Goal: Information Seeking & Learning: Learn about a topic

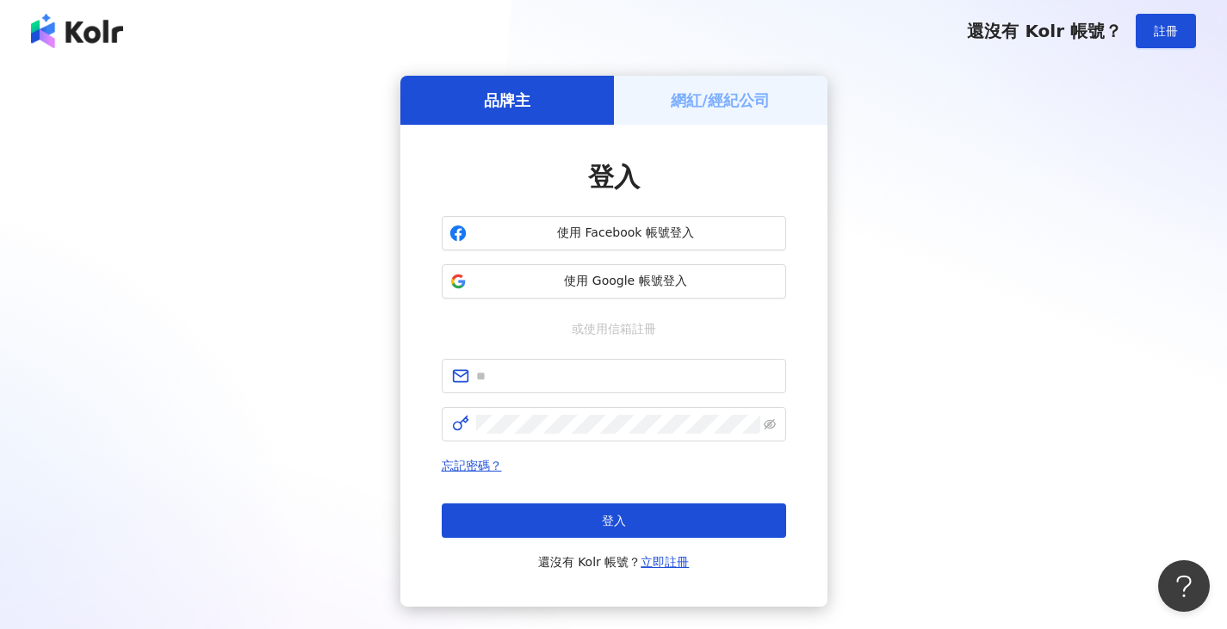
click at [744, 87] on div "網紅/經紀公司" at bounding box center [721, 100] width 214 height 49
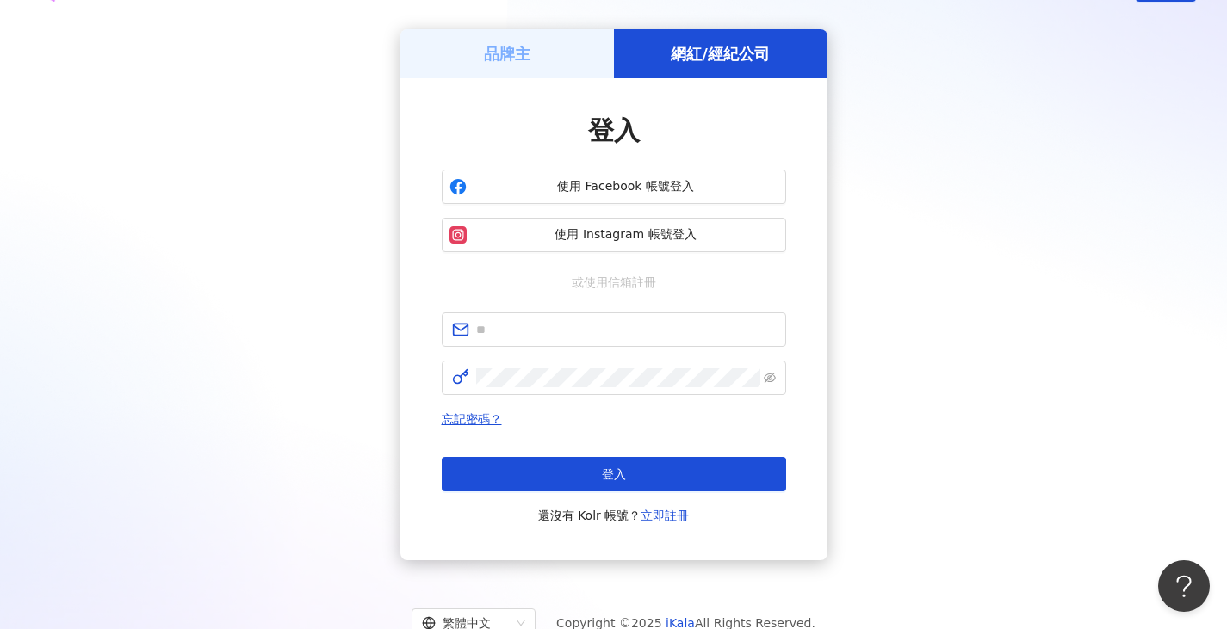
scroll to position [107, 0]
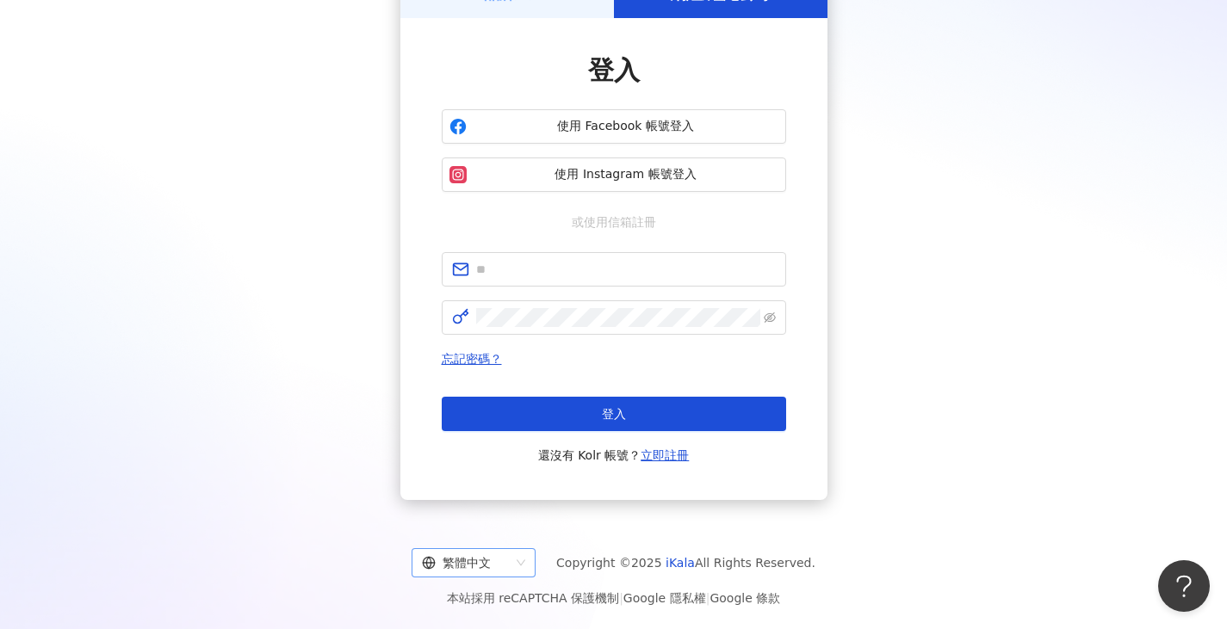
click at [505, 565] on div "繁體中文" at bounding box center [466, 563] width 88 height 28
click at [511, 504] on div "English" at bounding box center [481, 497] width 96 height 19
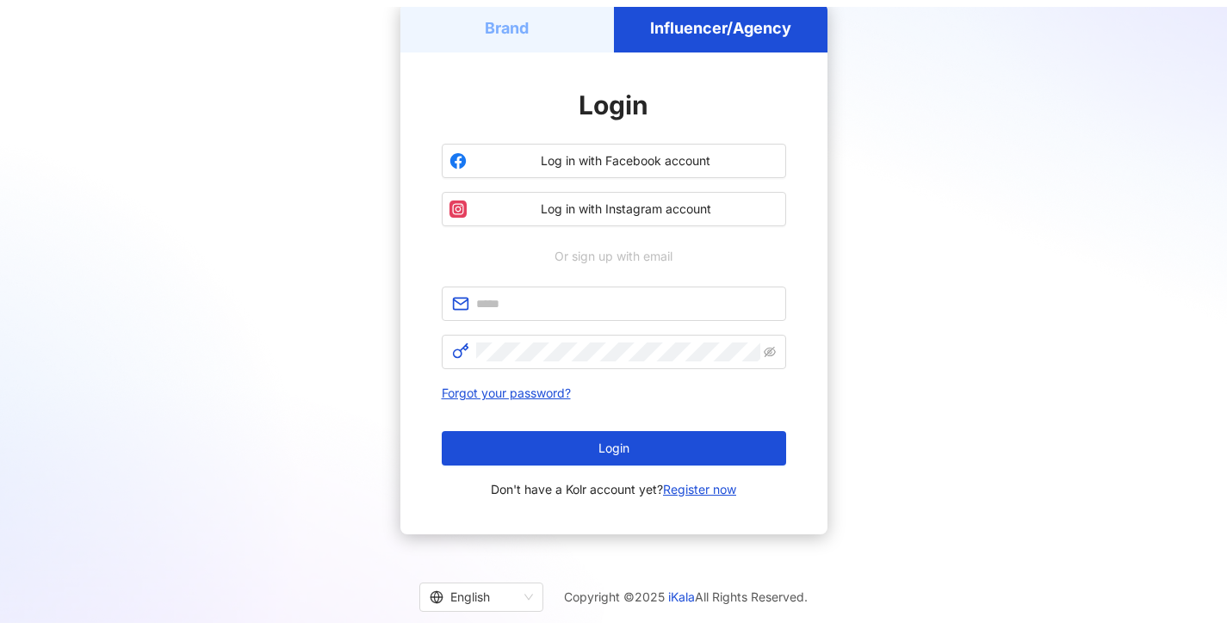
scroll to position [107, 0]
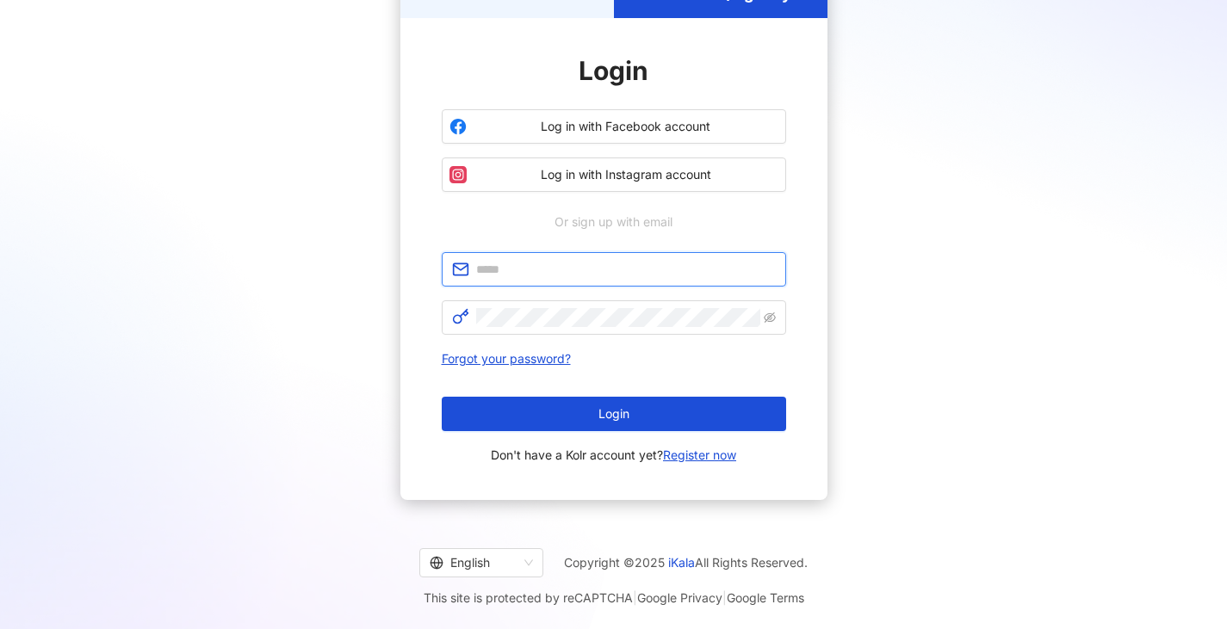
click at [588, 269] on input "text" at bounding box center [626, 269] width 300 height 19
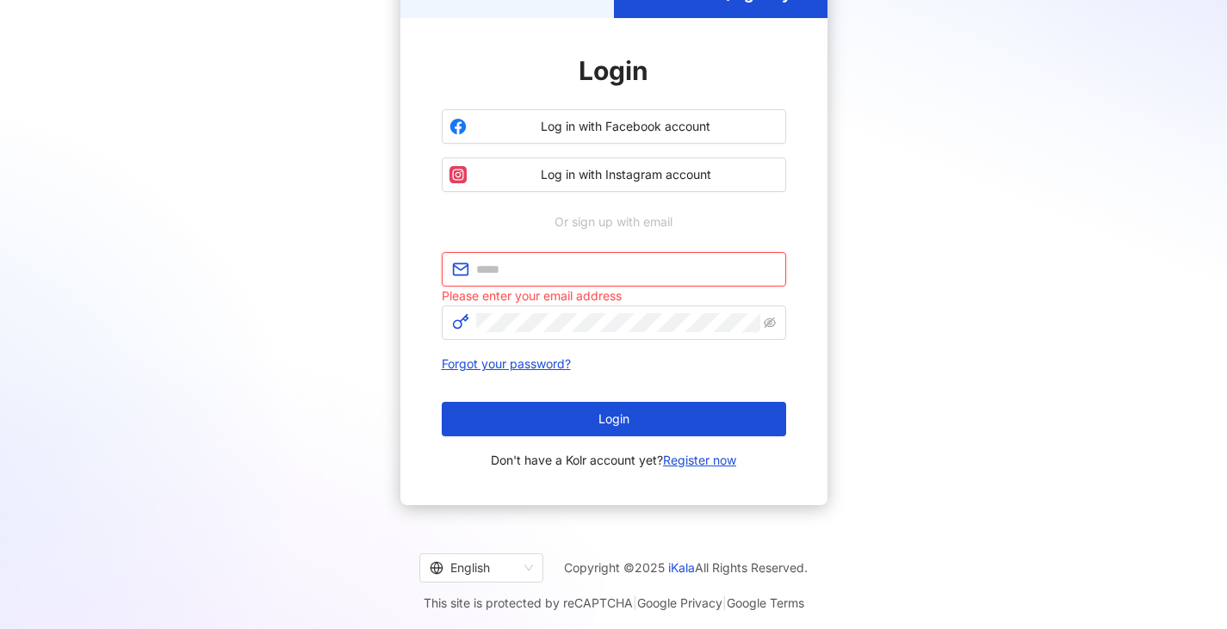
click at [556, 264] on input "text" at bounding box center [626, 269] width 300 height 19
type input "**********"
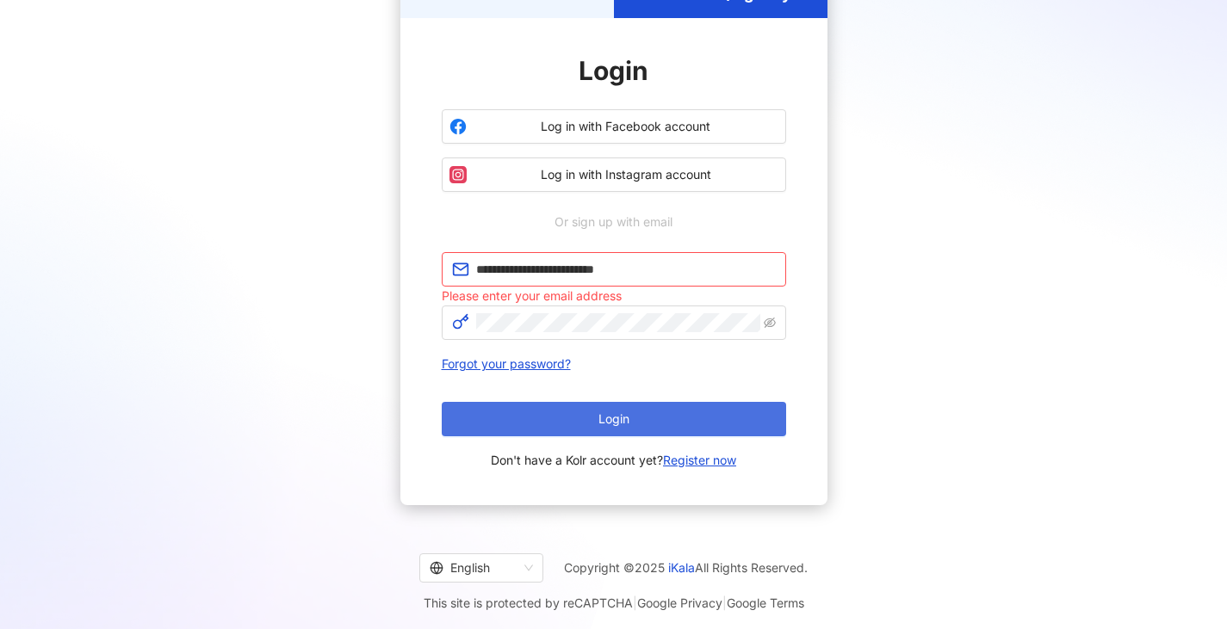
click at [550, 424] on button "Login" at bounding box center [614, 419] width 344 height 34
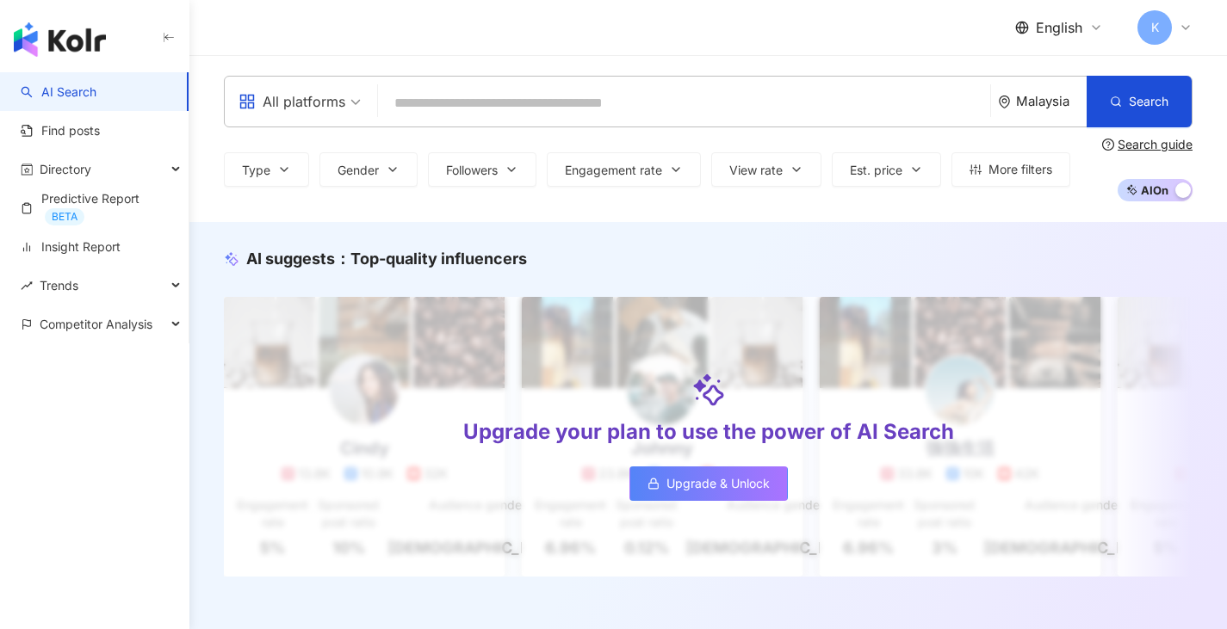
click at [552, 105] on input "search" at bounding box center [684, 103] width 598 height 33
click at [353, 108] on span "All platforms" at bounding box center [299, 102] width 122 height 28
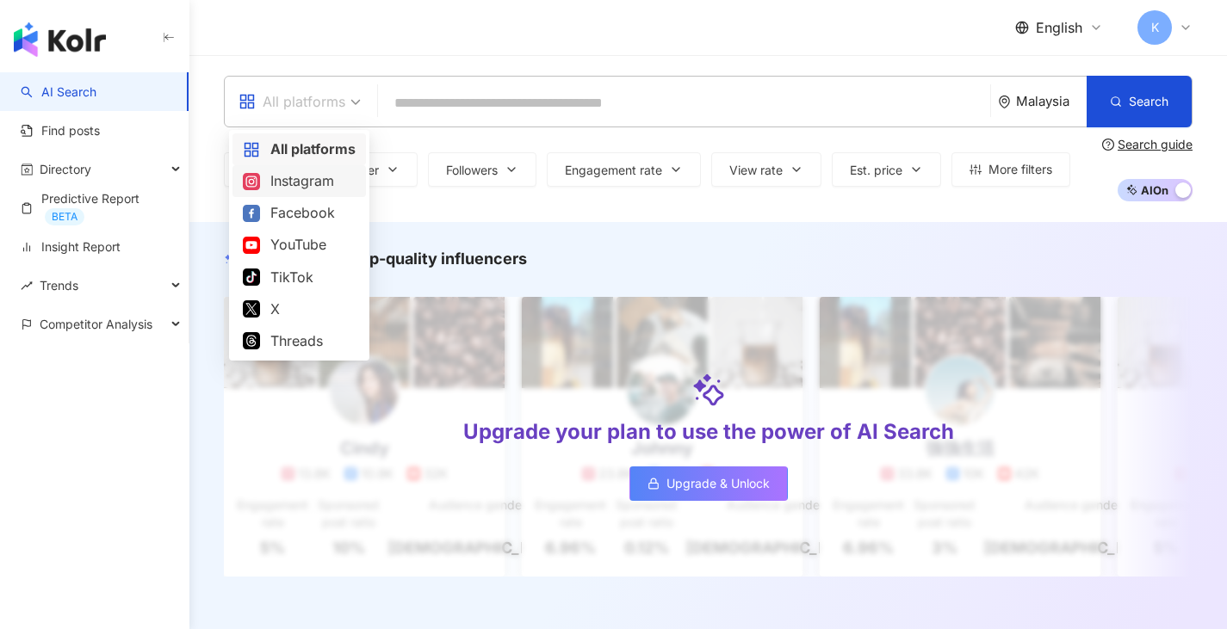
click at [331, 185] on div "Instagram" at bounding box center [299, 181] width 113 height 22
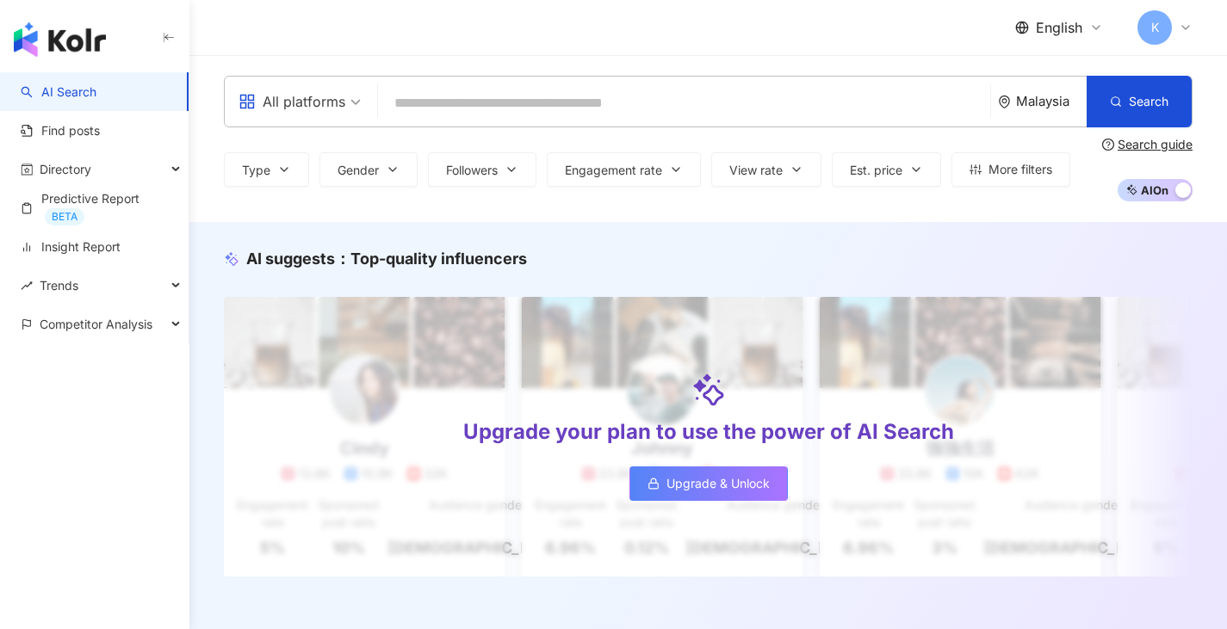
click at [499, 104] on input "search" at bounding box center [684, 103] width 598 height 33
click at [289, 176] on icon "button" at bounding box center [284, 170] width 14 height 14
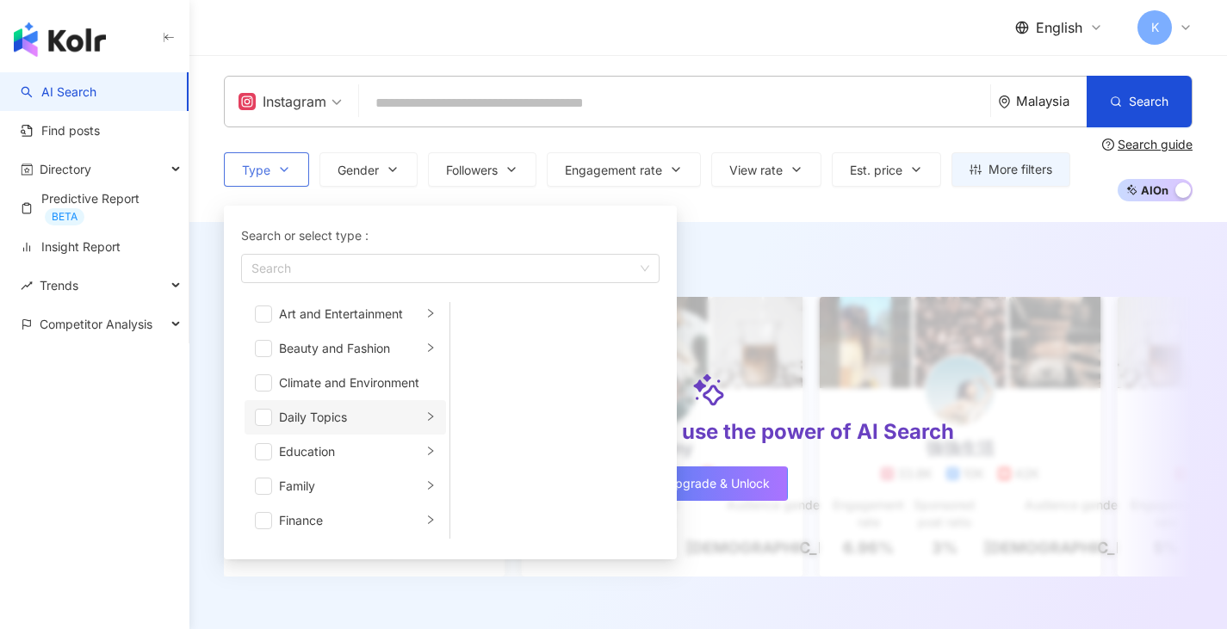
scroll to position [10, 0]
click at [266, 486] on span "button" at bounding box center [263, 484] width 17 height 17
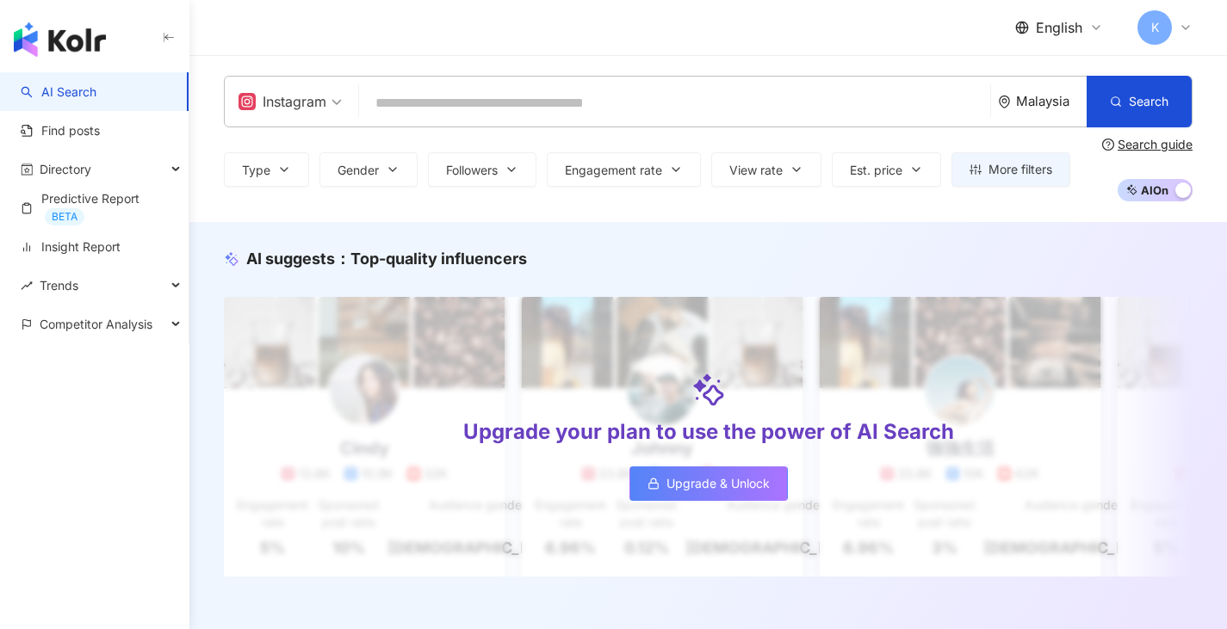
click at [793, 212] on div "Instagram Malaysia Search Type Search or select type : Family Art and Entertain…" at bounding box center [707, 138] width 1037 height 167
click at [387, 176] on button "Gender" at bounding box center [368, 169] width 98 height 34
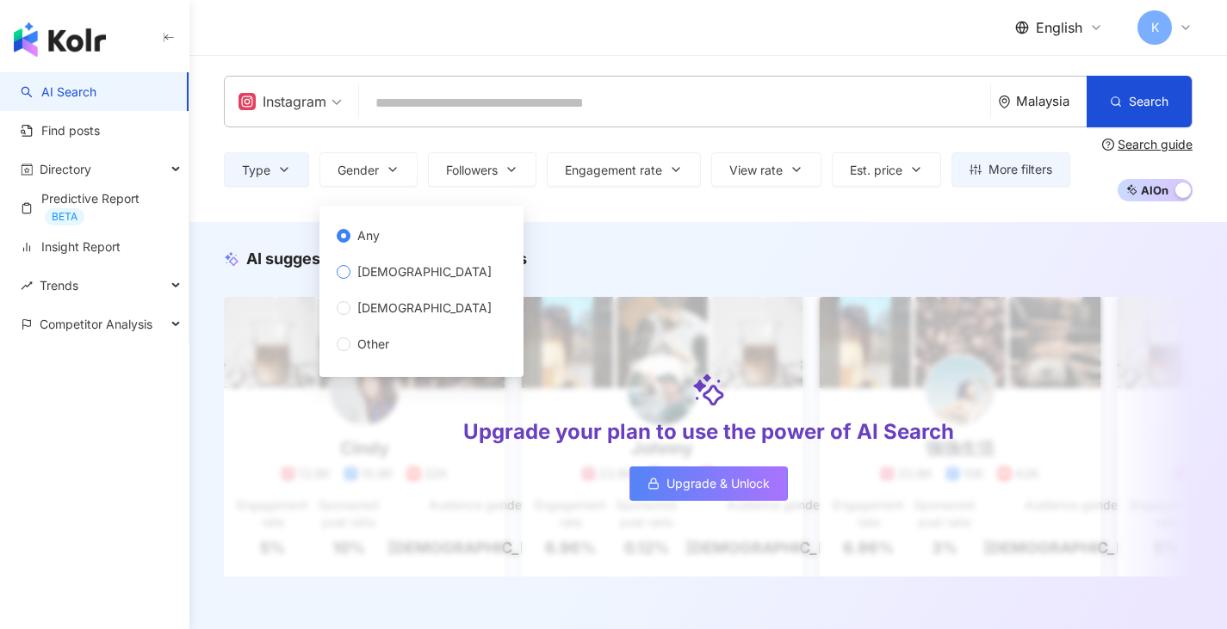
click at [383, 280] on span "[DEMOGRAPHIC_DATA]" at bounding box center [424, 272] width 148 height 19
click at [650, 218] on div "Instagram Malaysia Search Type Gender Followers Engagement rate View rate Est. …" at bounding box center [707, 138] width 1037 height 167
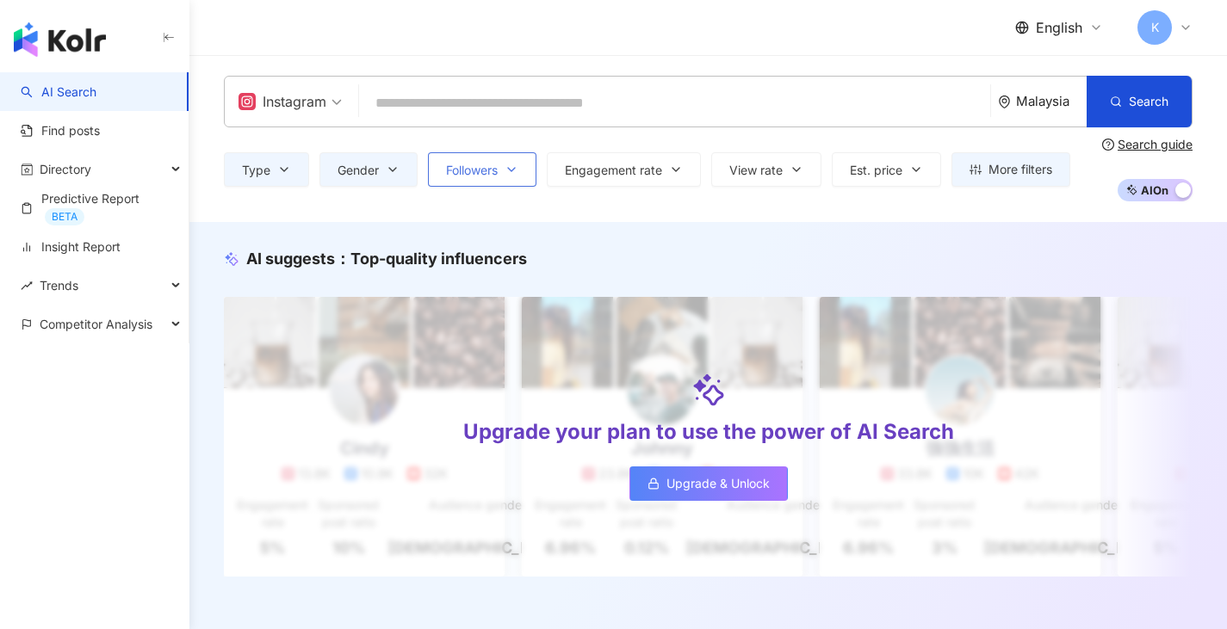
click at [507, 175] on icon "button" at bounding box center [512, 170] width 14 height 14
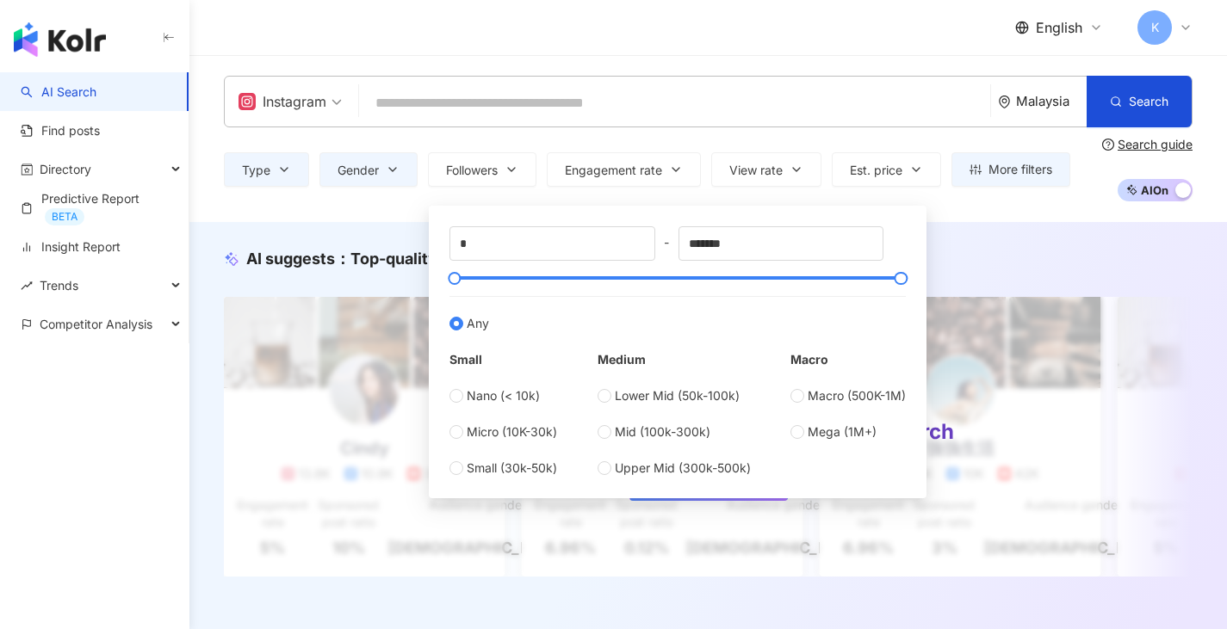
click at [1048, 226] on div "AI suggests ： Top-quality influencers Upgrade your plan to use the power of AI …" at bounding box center [707, 430] width 1037 height 417
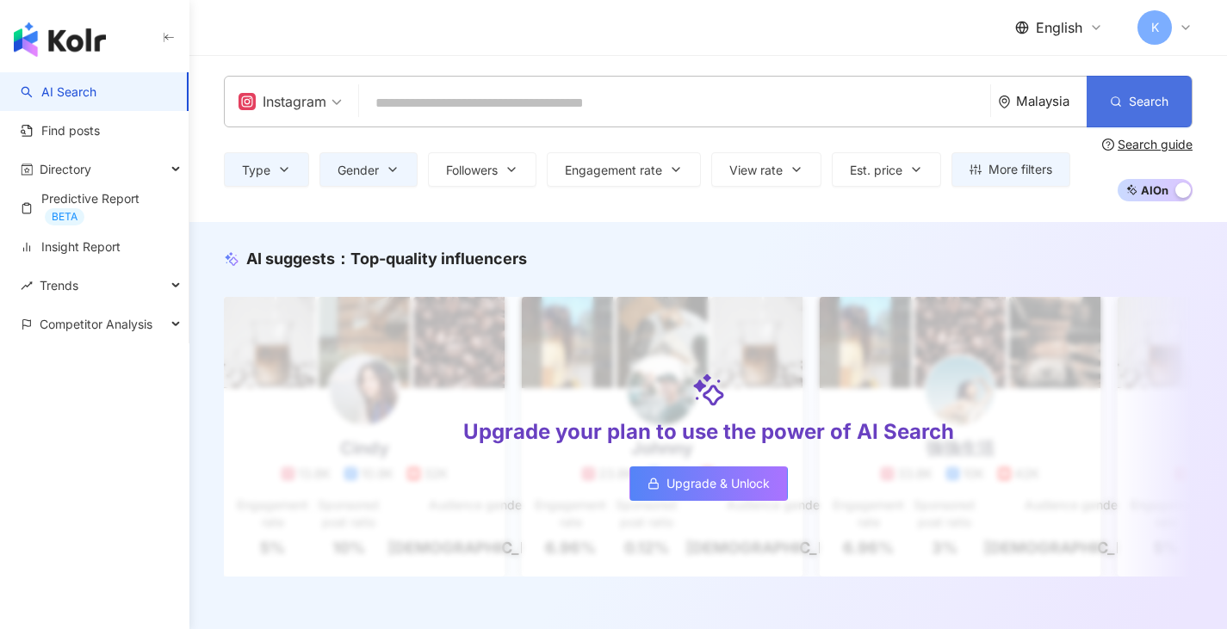
click at [1177, 111] on button "Search" at bounding box center [1139, 102] width 105 height 52
click at [1118, 104] on line "button" at bounding box center [1119, 105] width 3 height 3
click at [1136, 97] on span "Search" at bounding box center [1149, 102] width 40 height 14
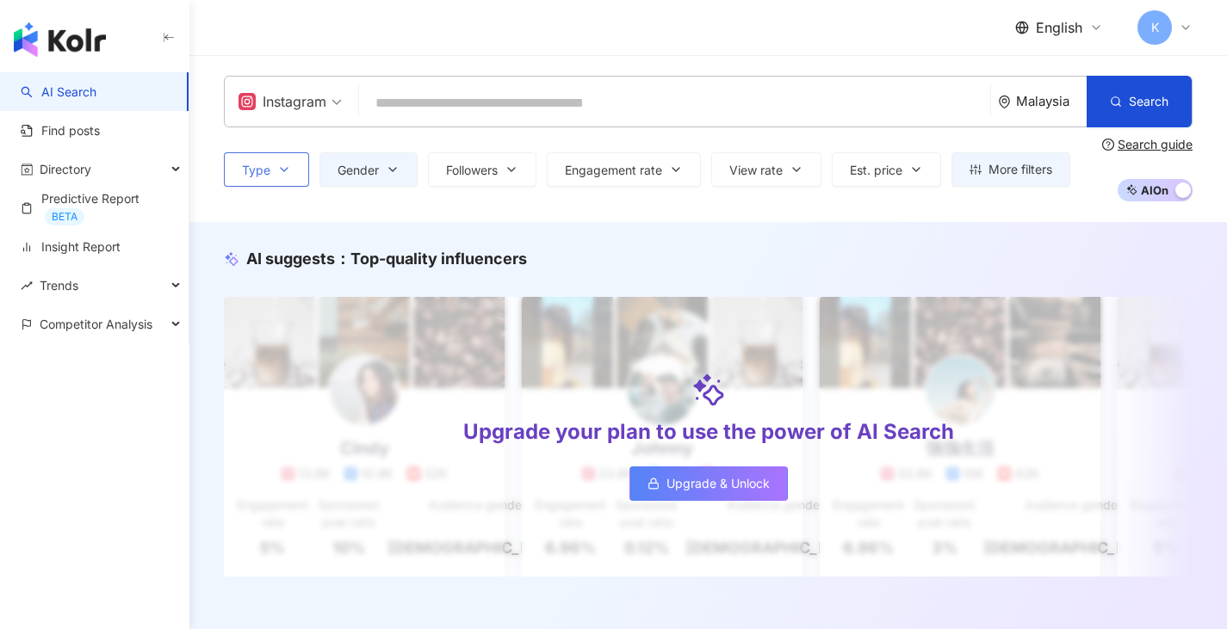
click at [292, 183] on button "Type" at bounding box center [266, 169] width 85 height 34
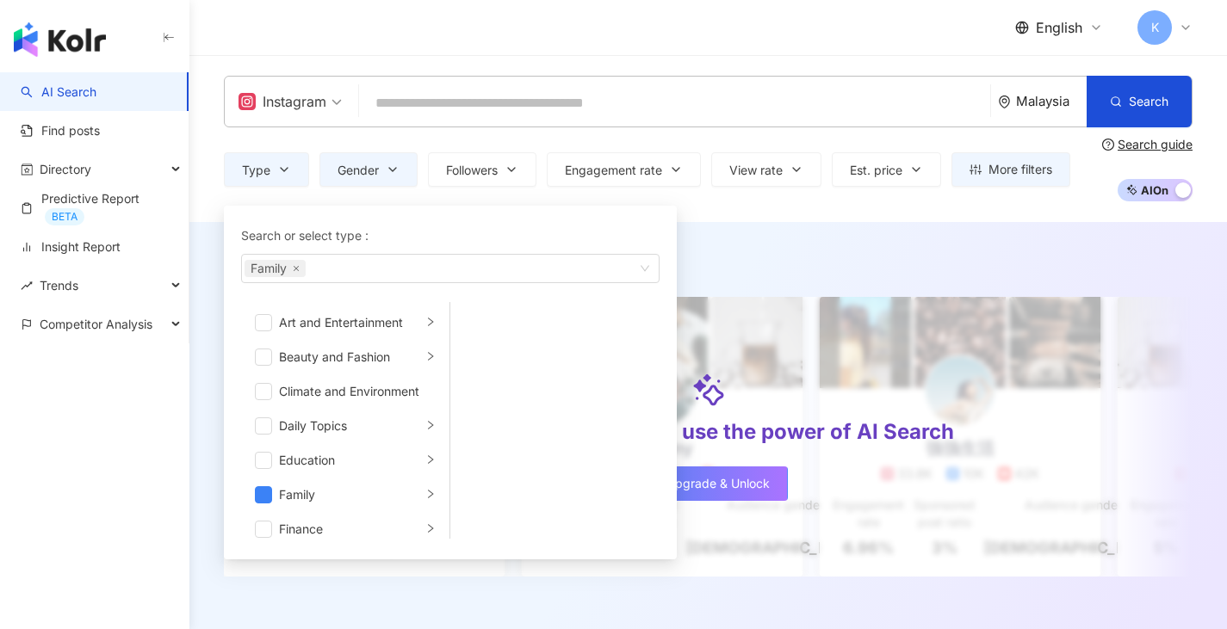
click at [749, 214] on div "Instagram Malaysia Search Type Search or select type : Family Art and Entertain…" at bounding box center [707, 138] width 1037 height 167
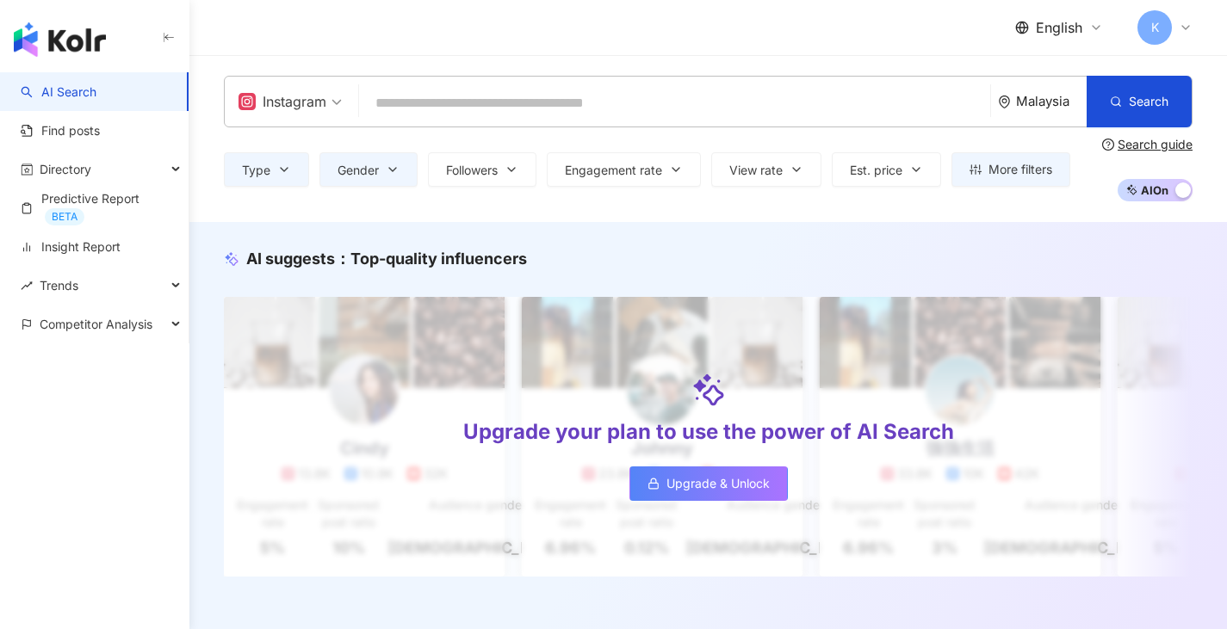
click at [1167, 196] on span "AI On AI Off" at bounding box center [1155, 190] width 75 height 22
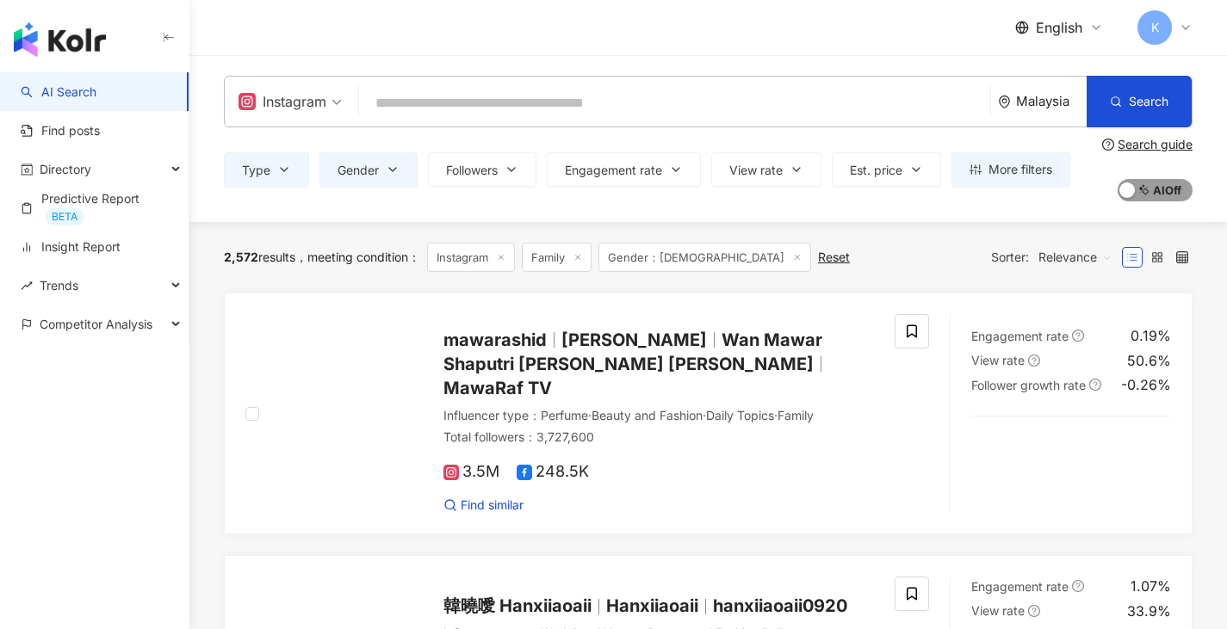
click at [1163, 195] on span "AI On AI Off" at bounding box center [1155, 190] width 75 height 22
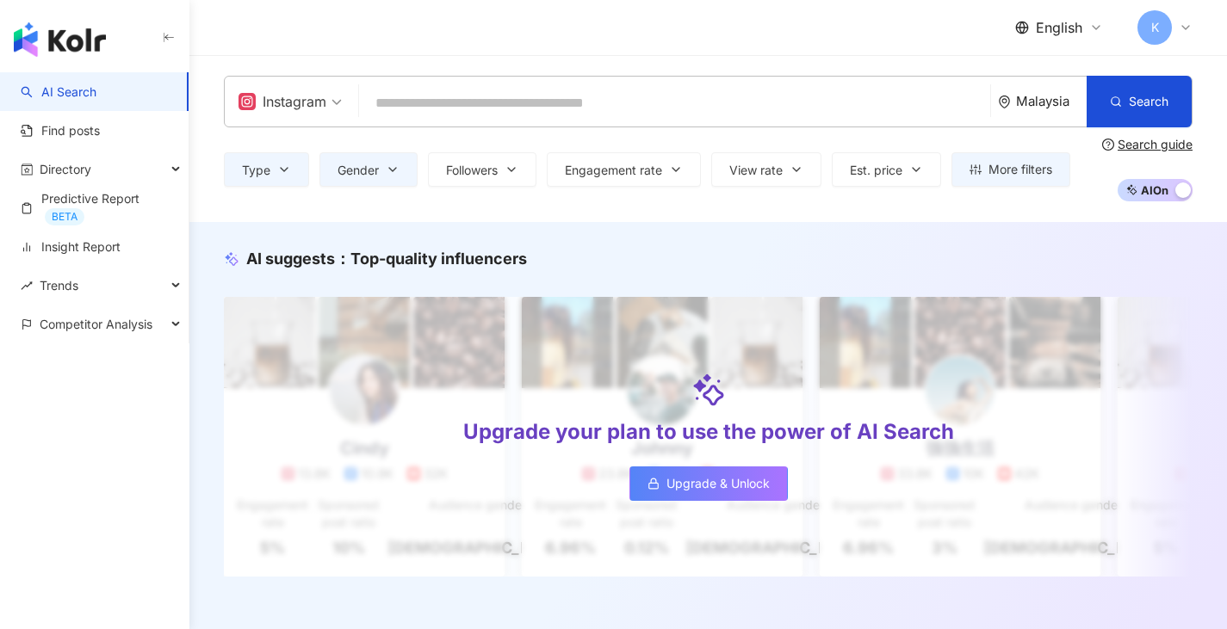
scroll to position [3, 0]
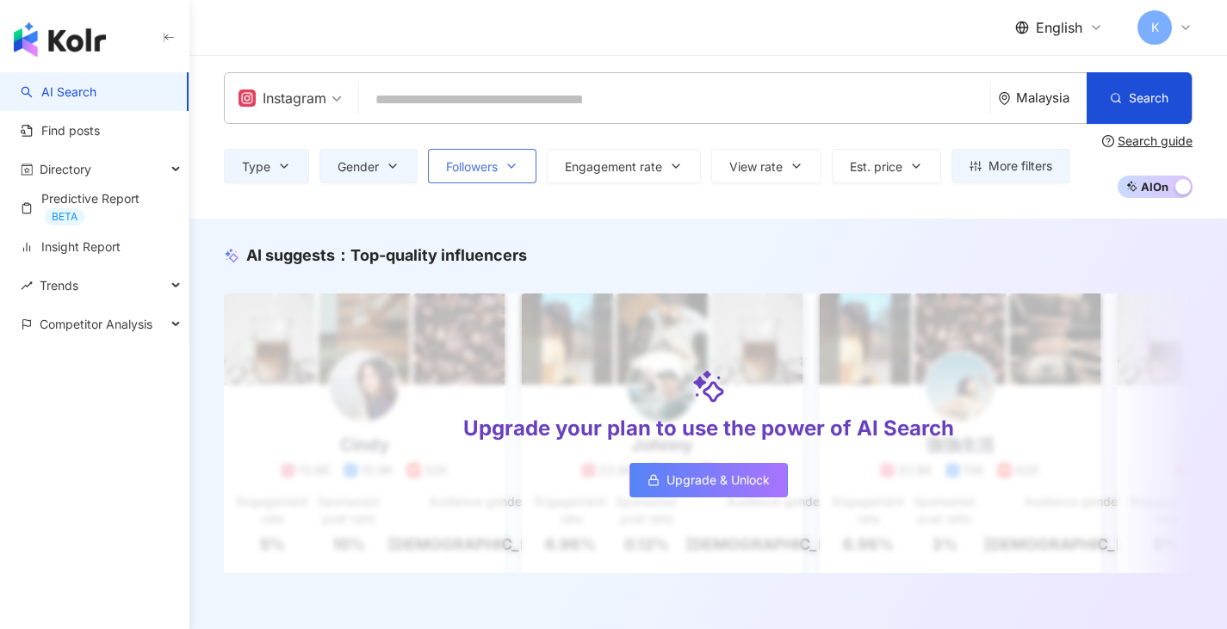
click at [505, 183] on button "Followers" at bounding box center [482, 166] width 108 height 34
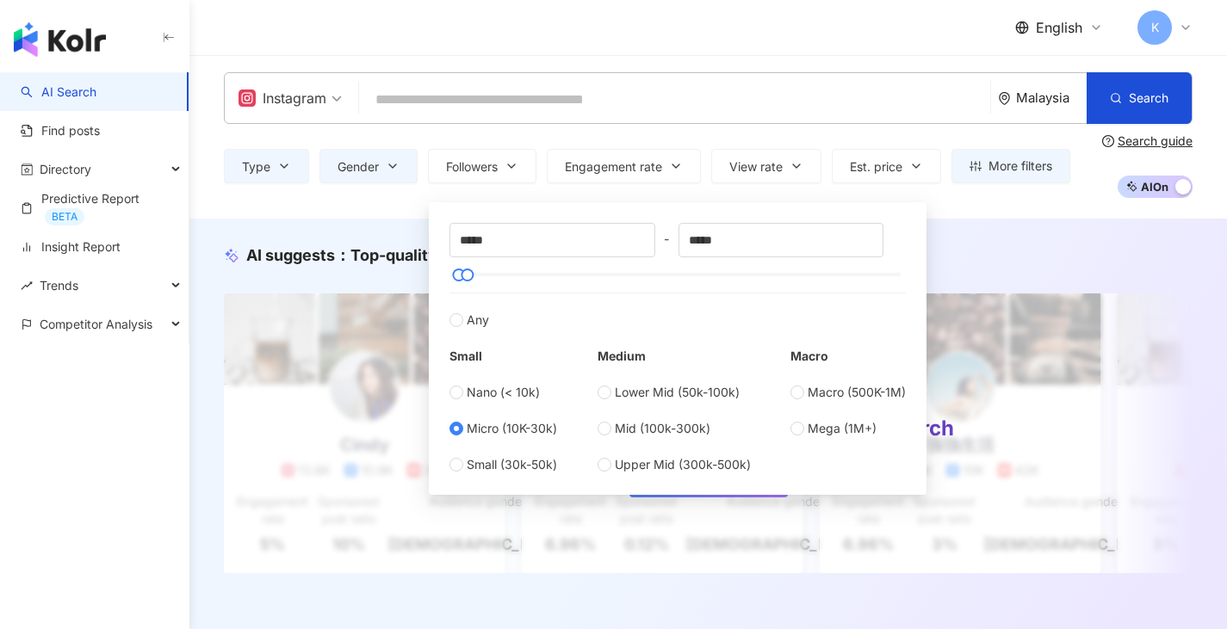
type input "*****"
click at [464, 431] on label "Micro (10K-30k)" at bounding box center [503, 428] width 108 height 19
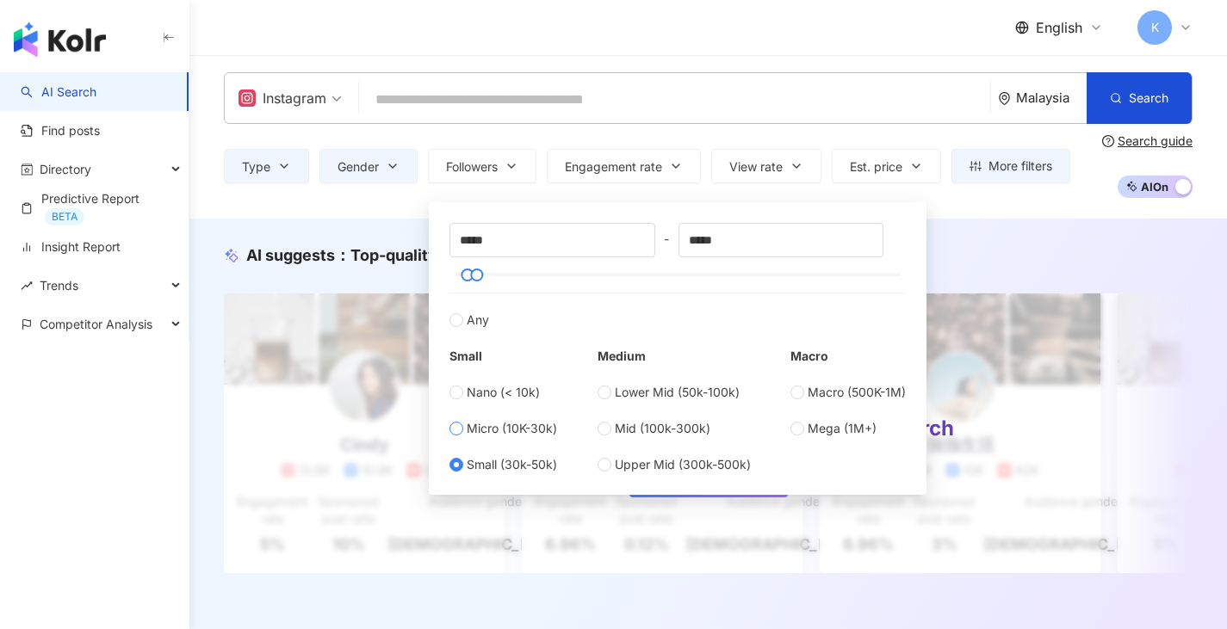
type input "*****"
click at [1115, 232] on div "AI suggests ： Top-quality influencers Upgrade your plan to use the power of AI …" at bounding box center [707, 427] width 1037 height 417
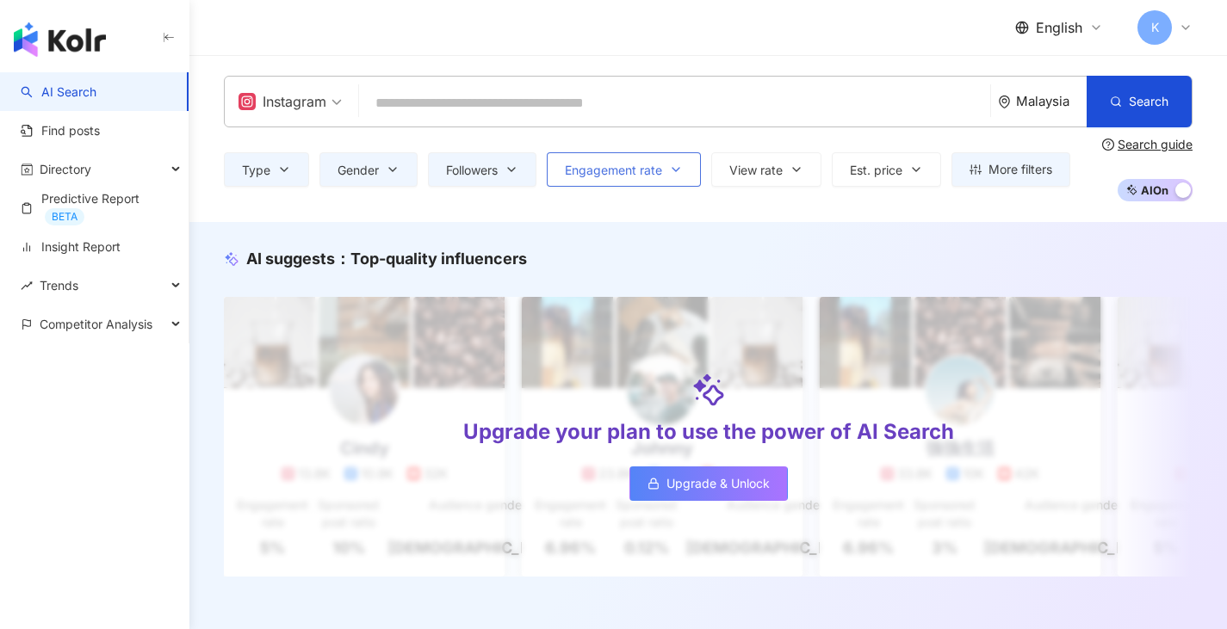
click at [653, 175] on span "Engagement rate" at bounding box center [613, 171] width 97 height 14
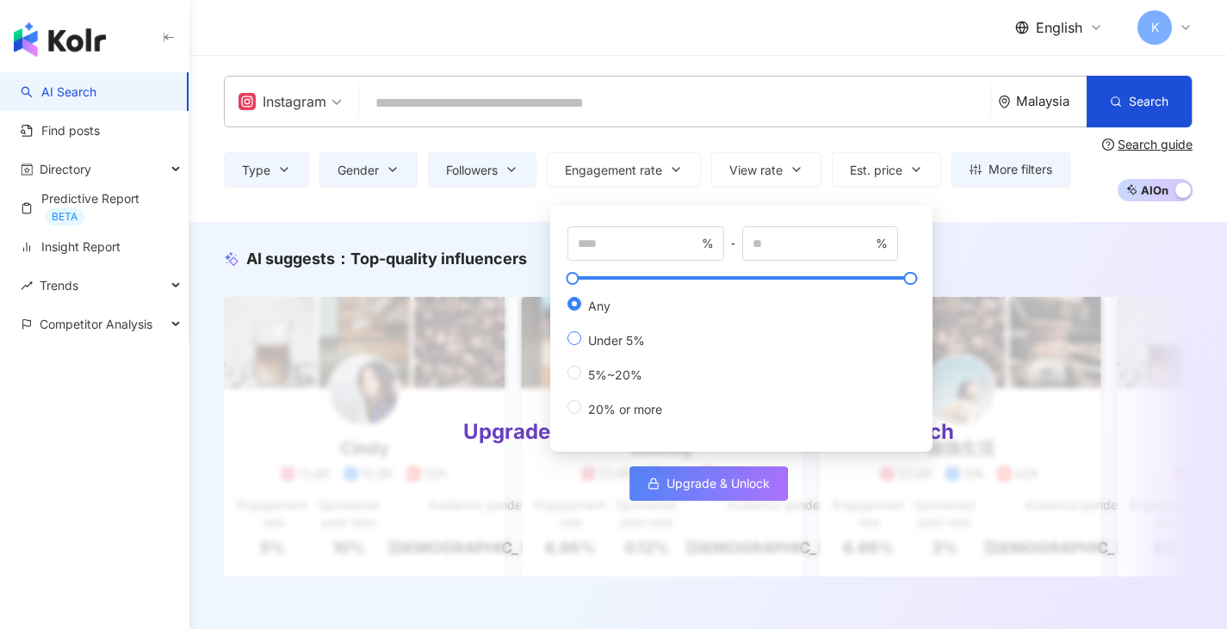
type input "*"
click at [632, 244] on input "number" at bounding box center [638, 243] width 121 height 19
type input "*"
click at [805, 248] on input "number" at bounding box center [812, 243] width 121 height 19
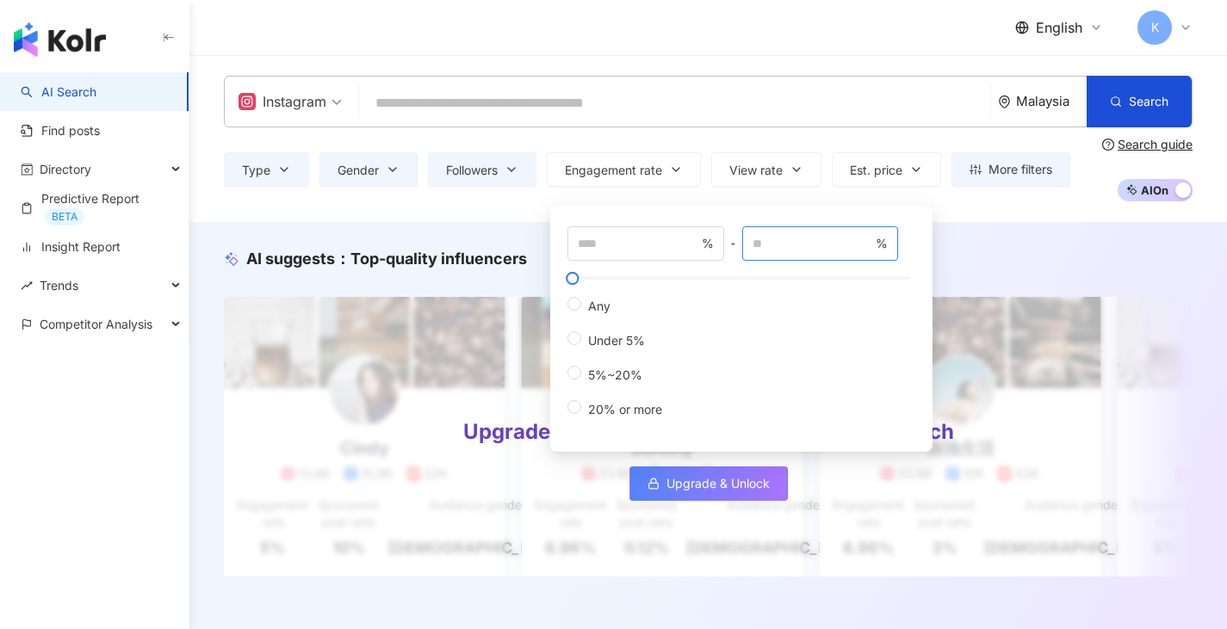
type input "*"
click at [1095, 242] on div "AI suggests ： Top-quality influencers Upgrade your plan to use the power of AI …" at bounding box center [707, 430] width 1037 height 417
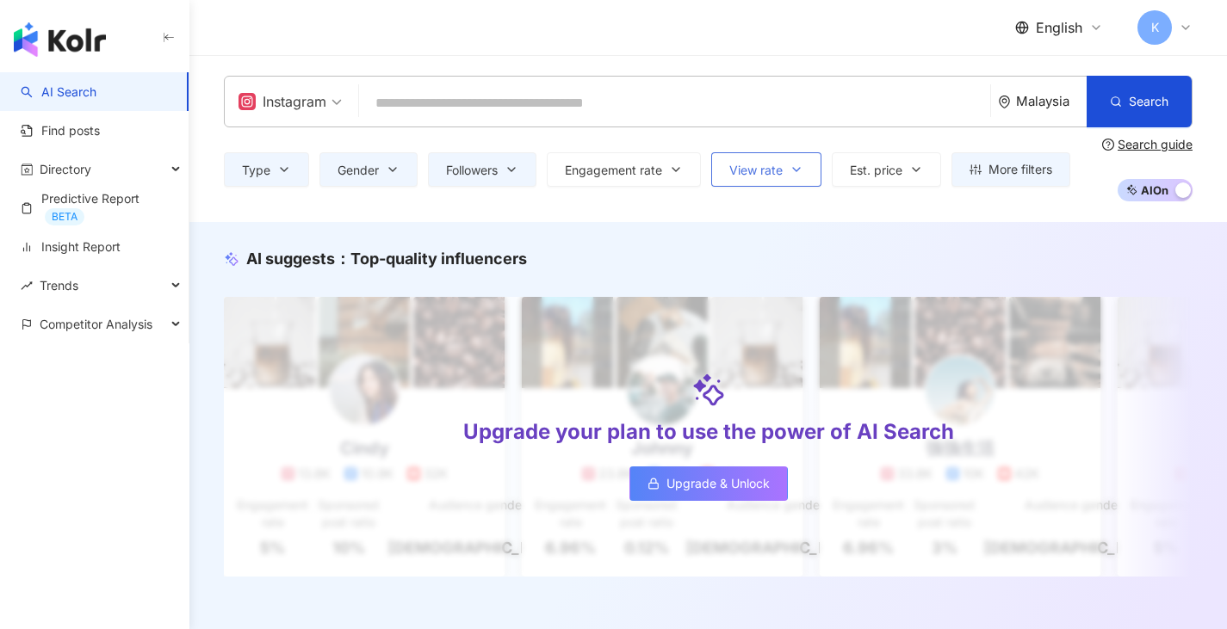
click at [800, 171] on icon "button" at bounding box center [796, 170] width 14 height 14
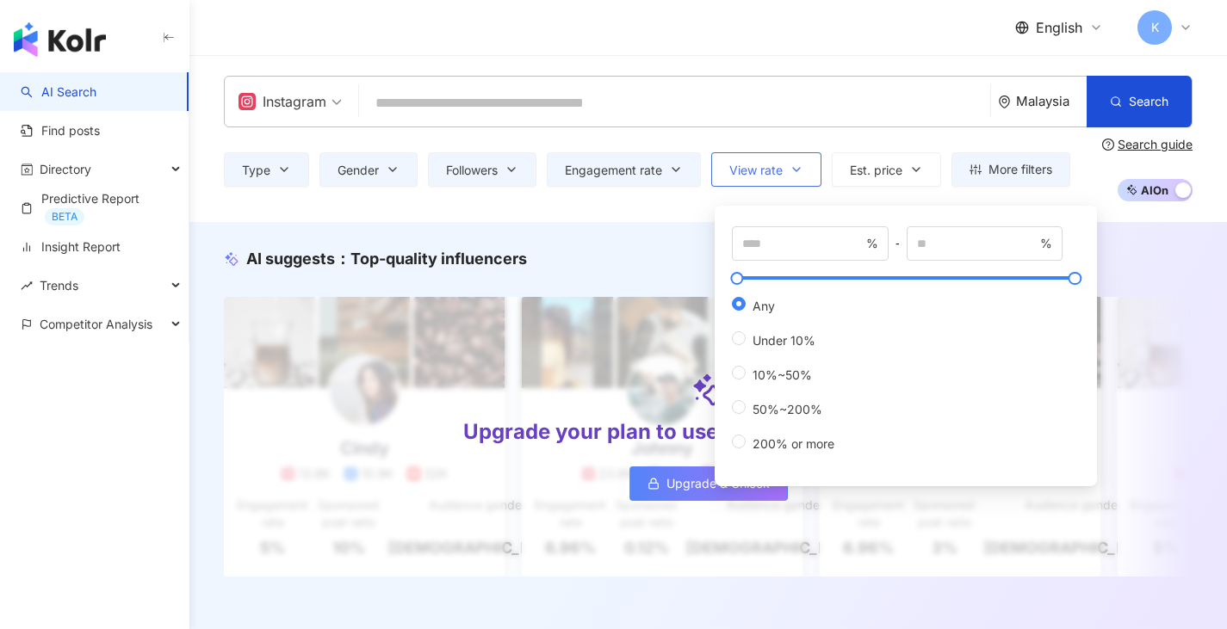
click at [808, 177] on button "View rate" at bounding box center [766, 169] width 110 height 34
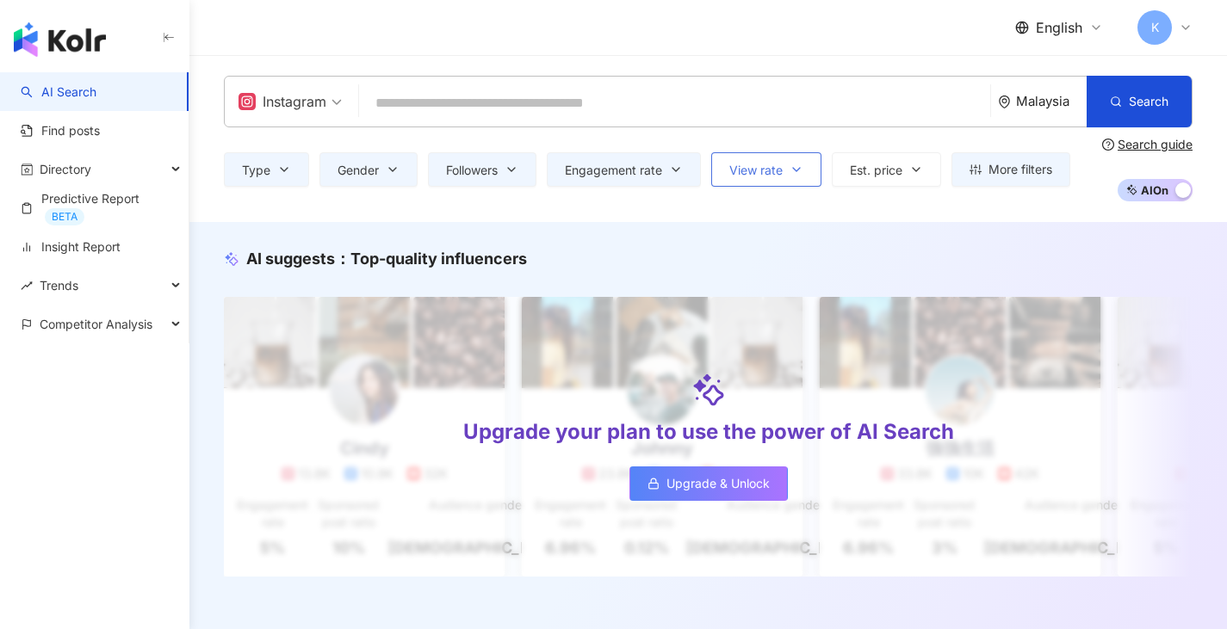
click at [797, 163] on icon "button" at bounding box center [796, 170] width 14 height 14
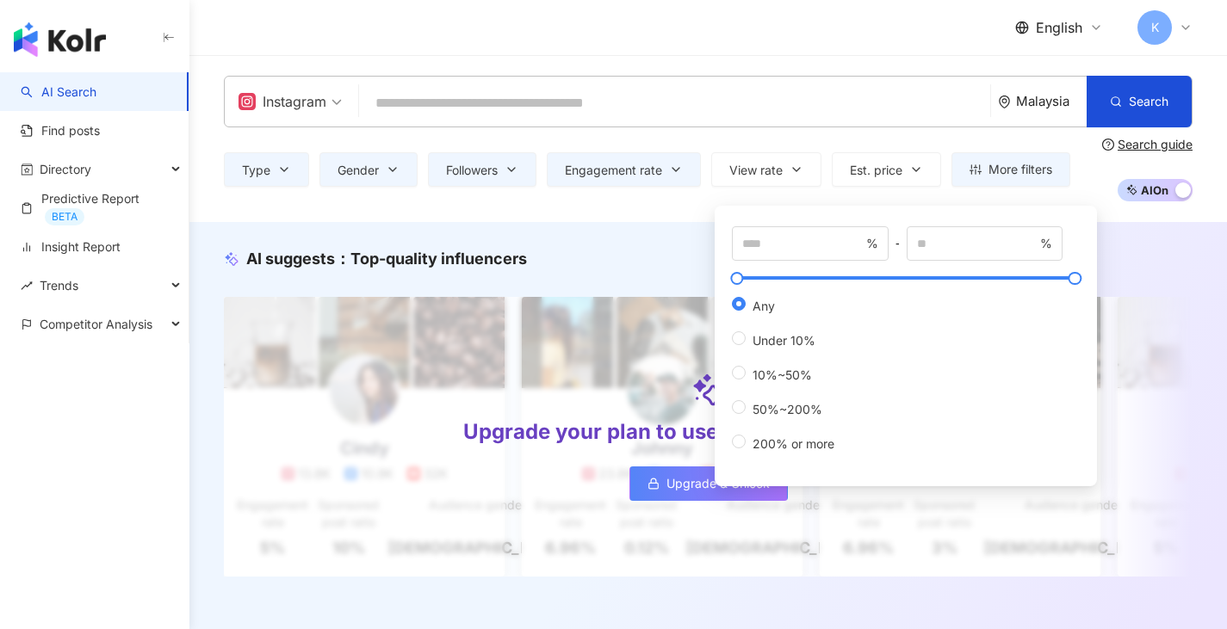
click at [1143, 227] on div "AI suggests ： Top-quality influencers Upgrade your plan to use the power of AI …" at bounding box center [707, 430] width 1037 height 417
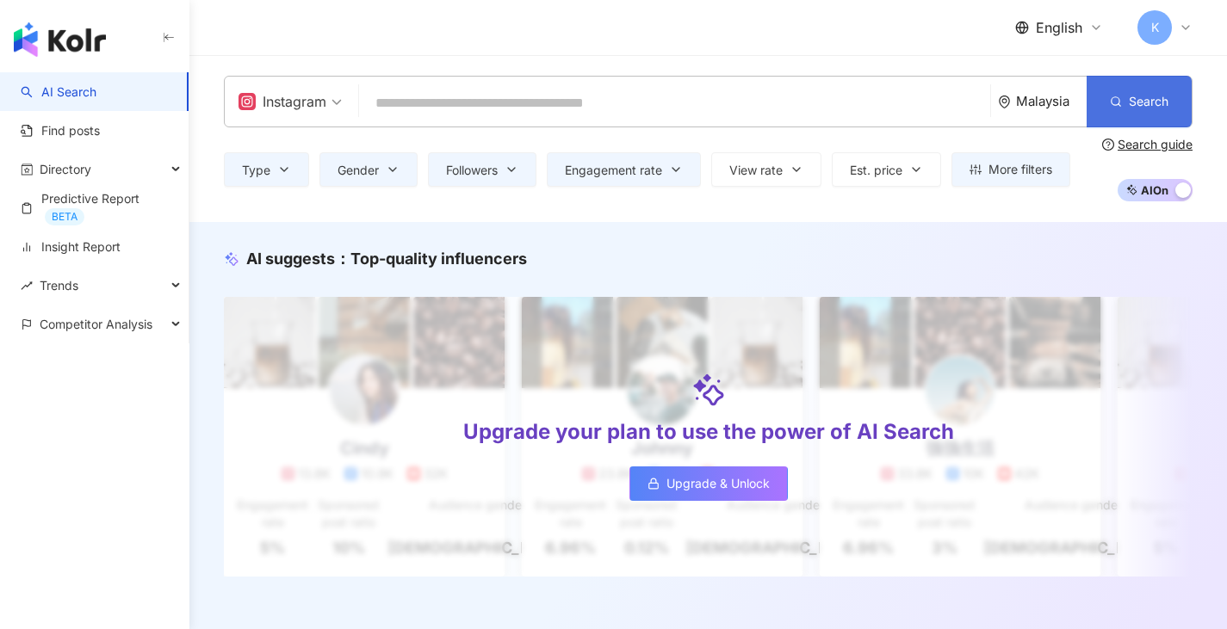
click at [1141, 108] on span "Search" at bounding box center [1149, 102] width 40 height 14
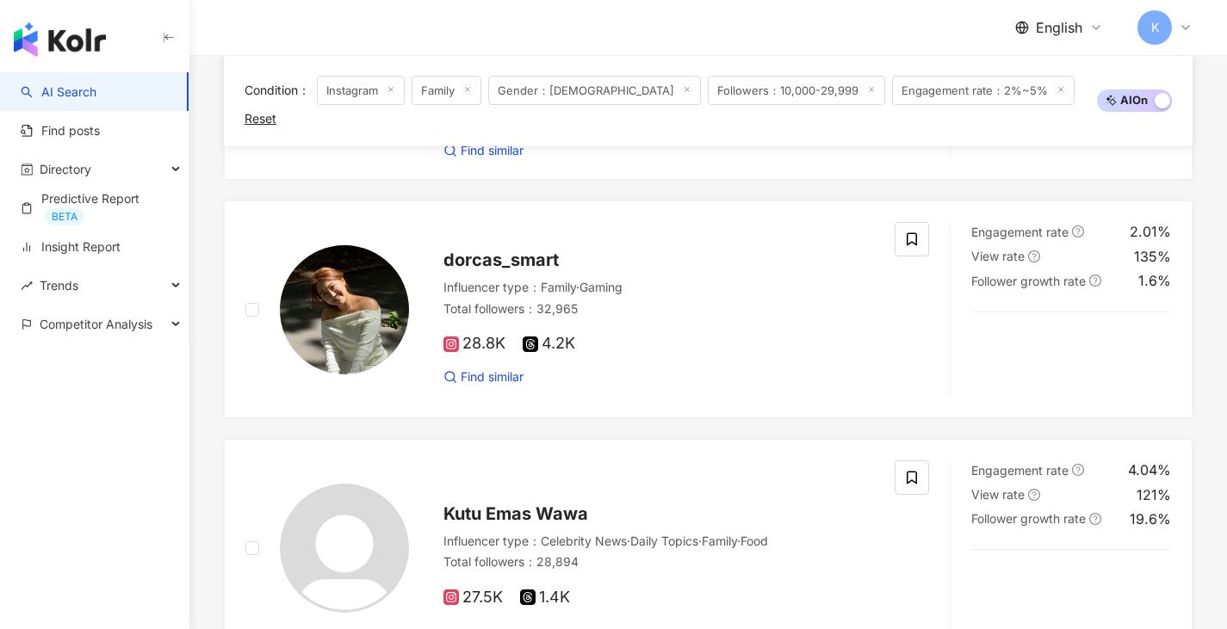
scroll to position [1040, 0]
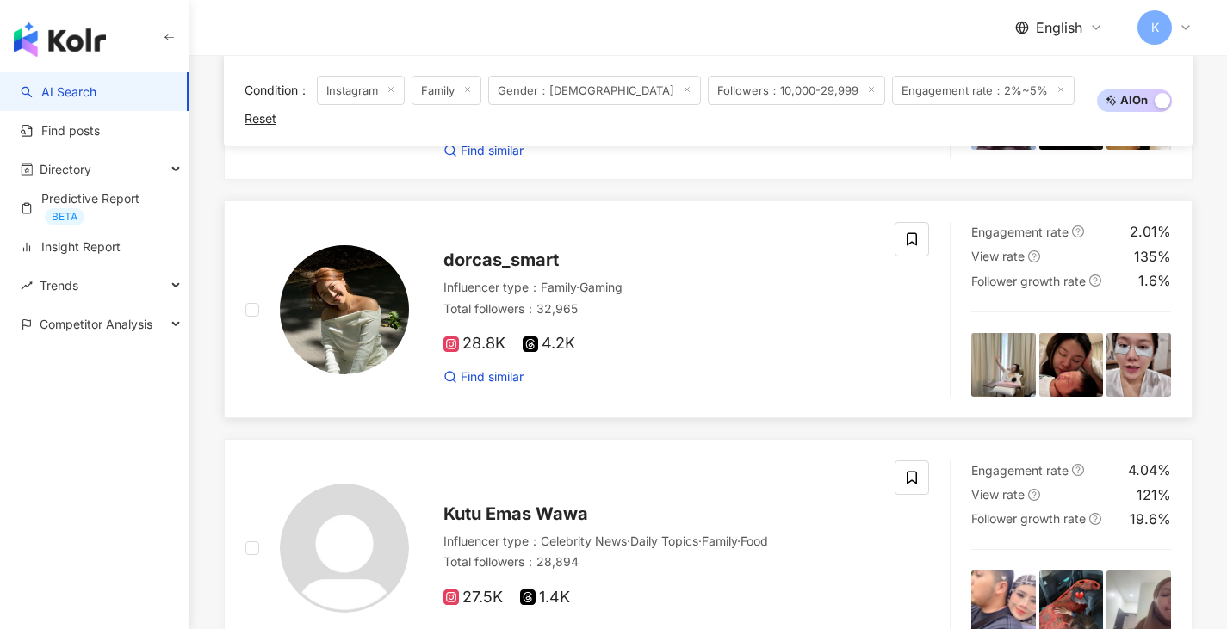
click at [323, 252] on img at bounding box center [344, 309] width 129 height 129
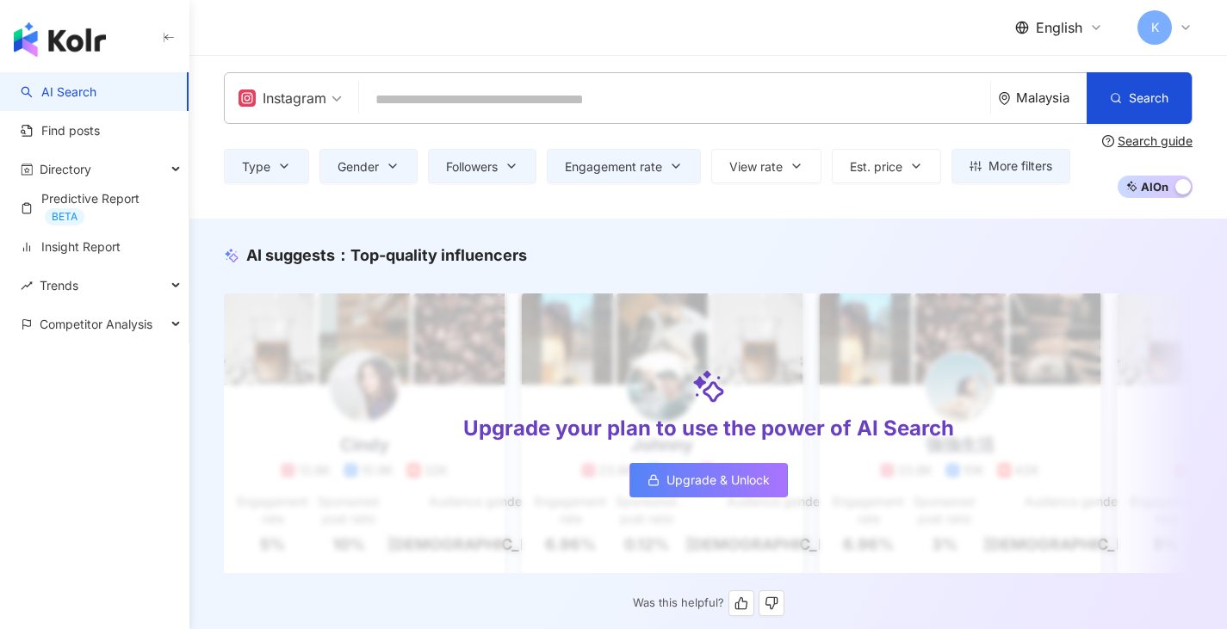
scroll to position [0, 0]
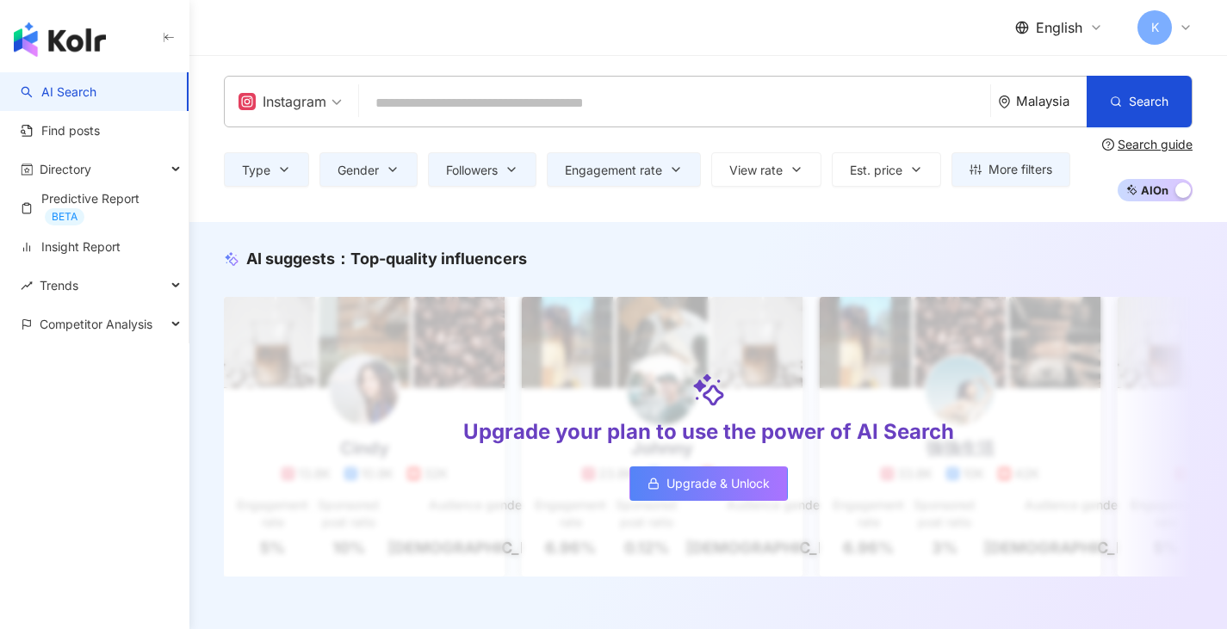
click at [1142, 184] on span "AI On AI Off" at bounding box center [1155, 190] width 75 height 22
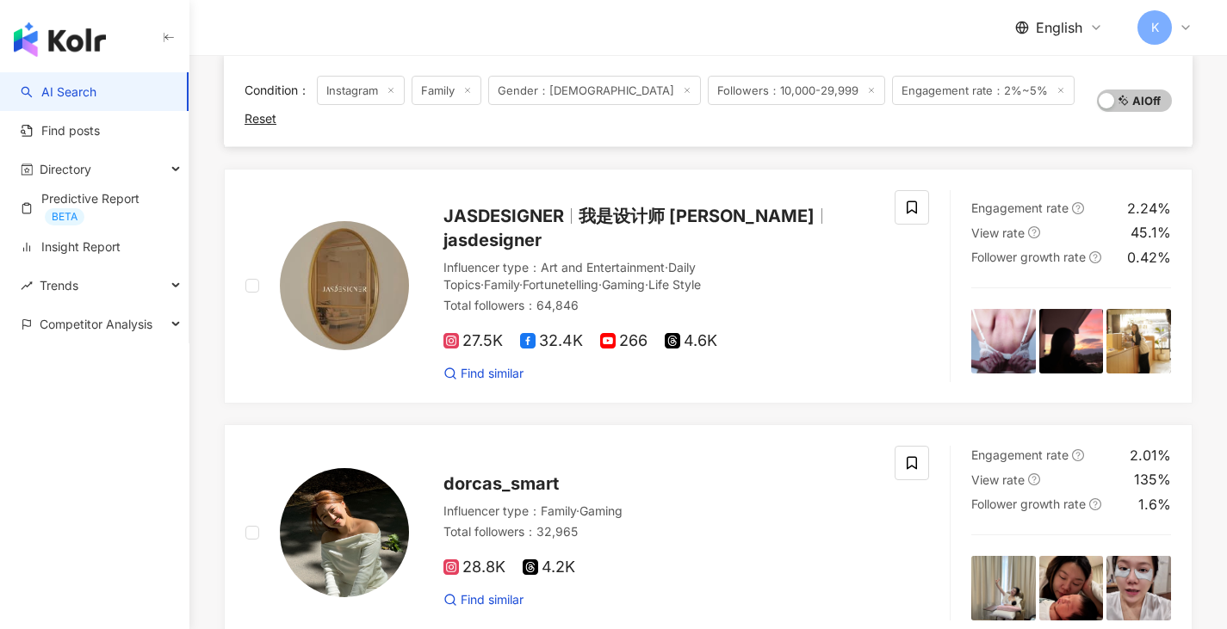
scroll to position [426, 0]
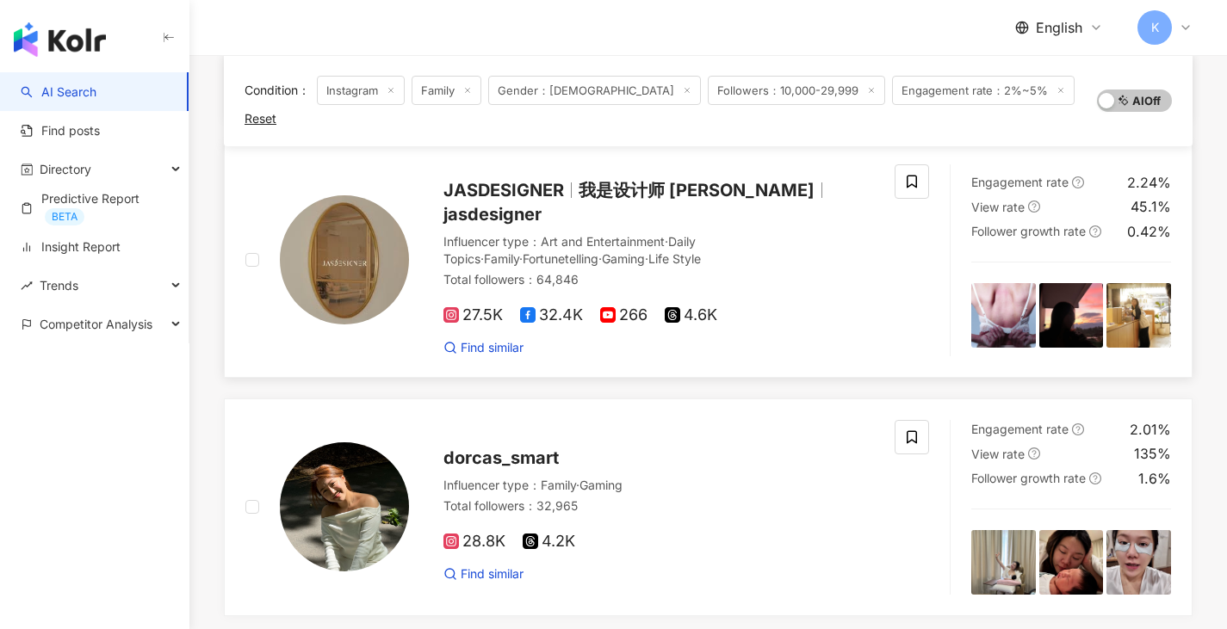
click at [327, 204] on img at bounding box center [344, 259] width 129 height 129
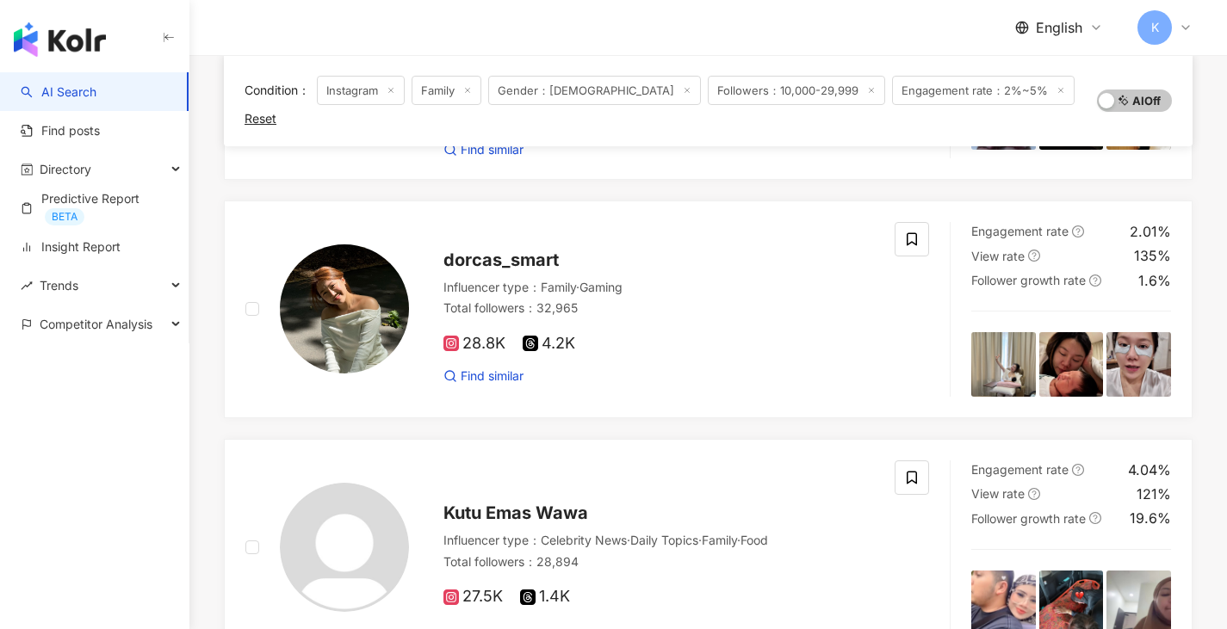
scroll to position [0, 0]
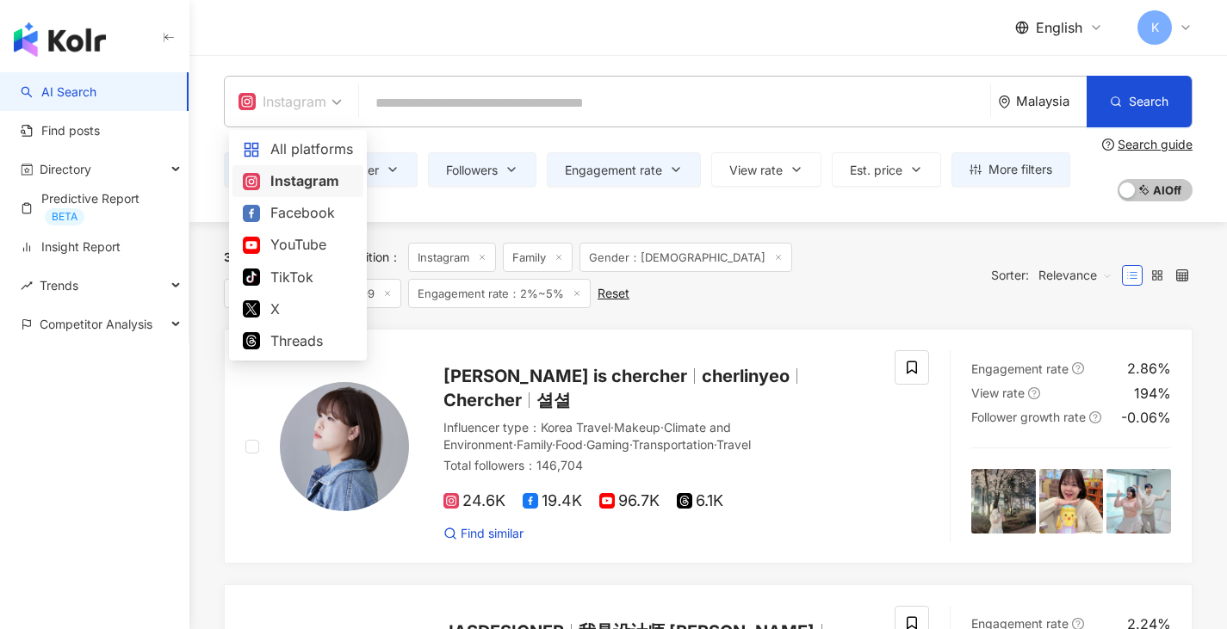
click at [329, 98] on span "Instagram" at bounding box center [289, 102] width 103 height 28
click at [325, 153] on div "All platforms" at bounding box center [298, 150] width 110 height 22
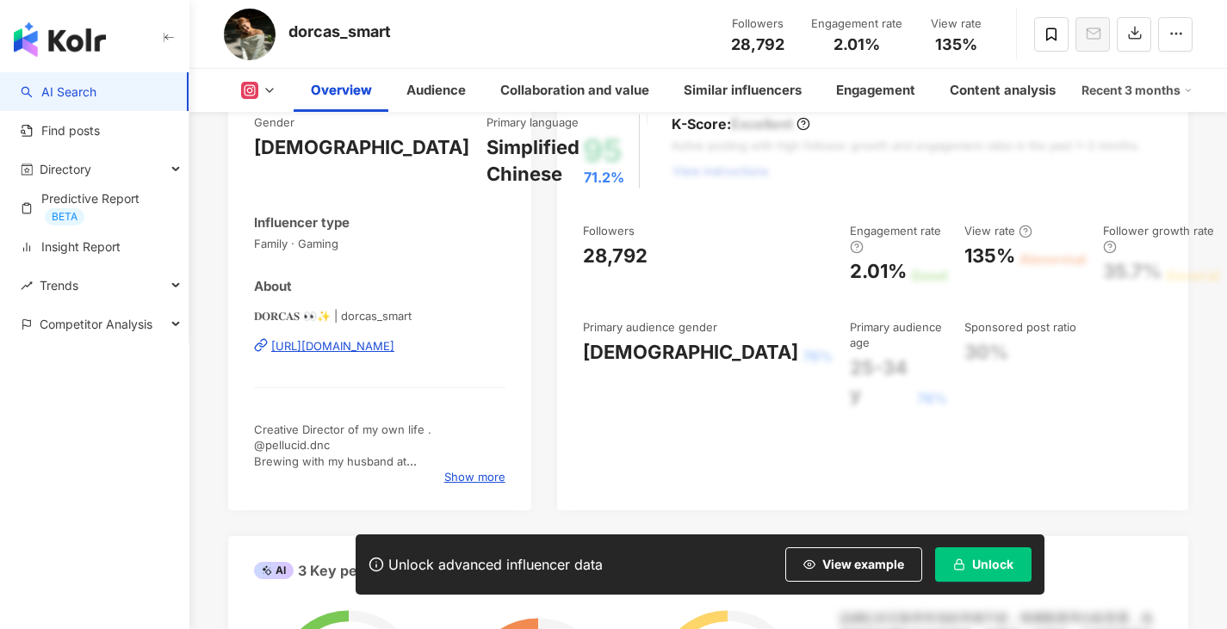
scroll to position [365, 0]
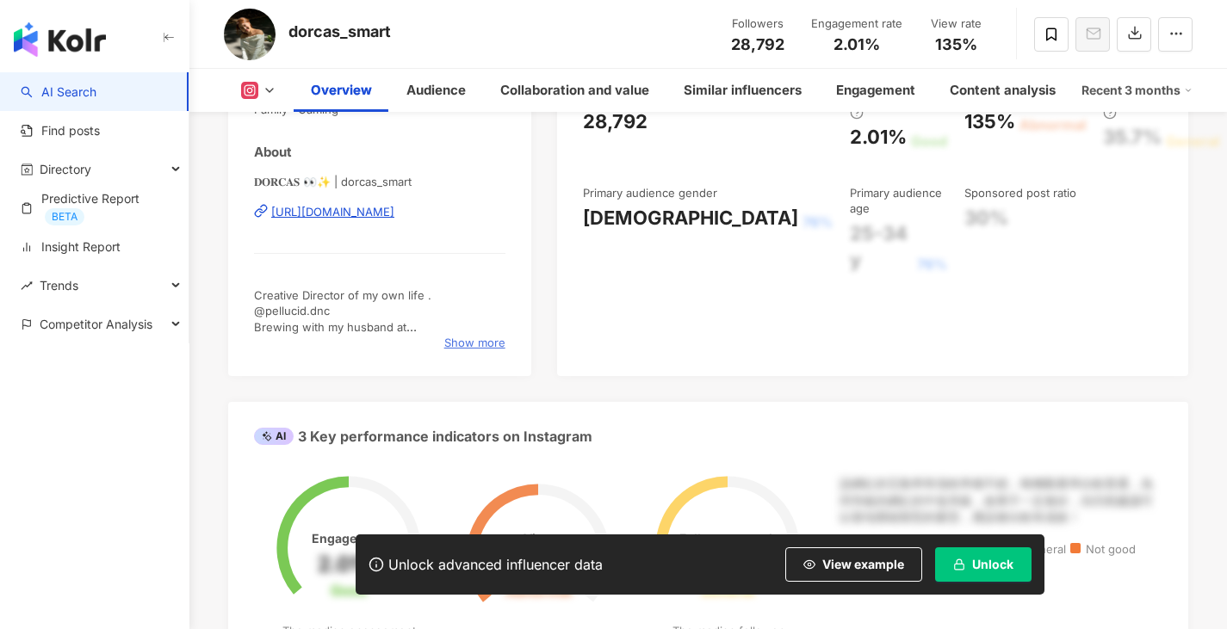
click at [461, 340] on span "Show more" at bounding box center [474, 342] width 61 height 15
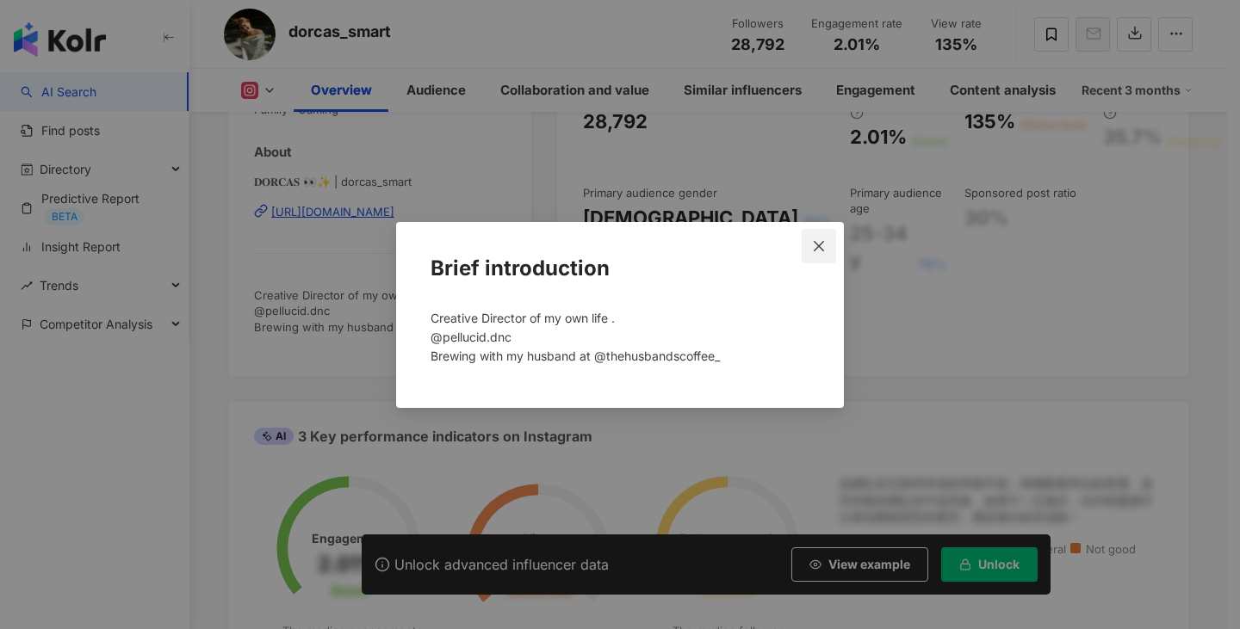
click at [818, 251] on icon "close" at bounding box center [819, 246] width 14 height 14
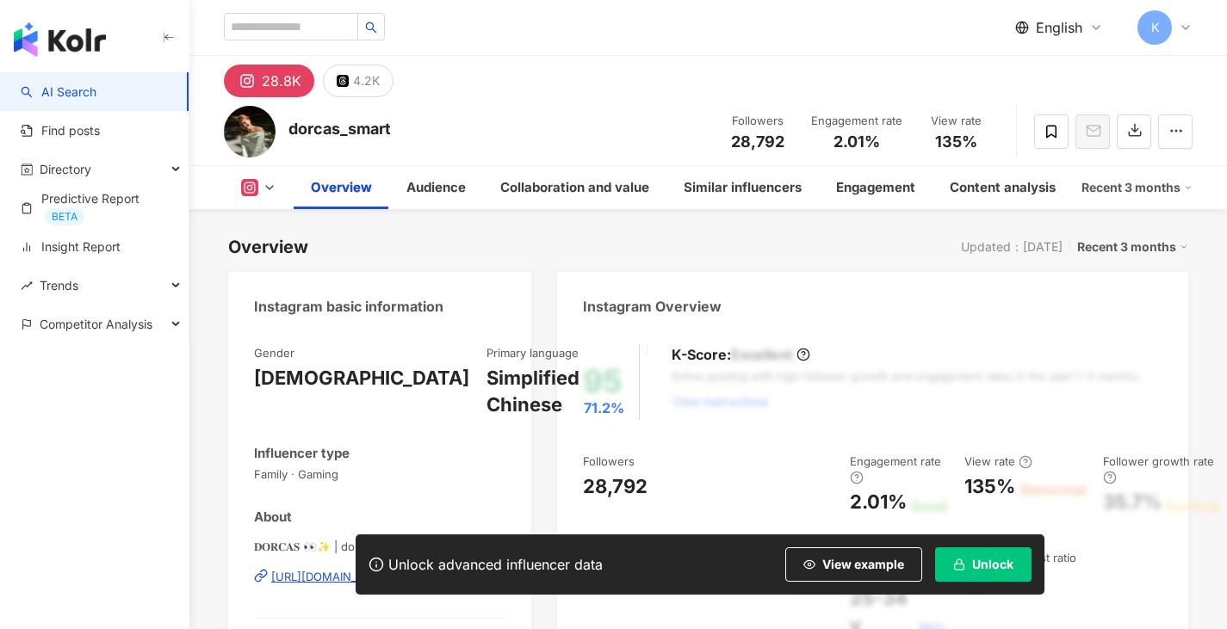
scroll to position [201, 0]
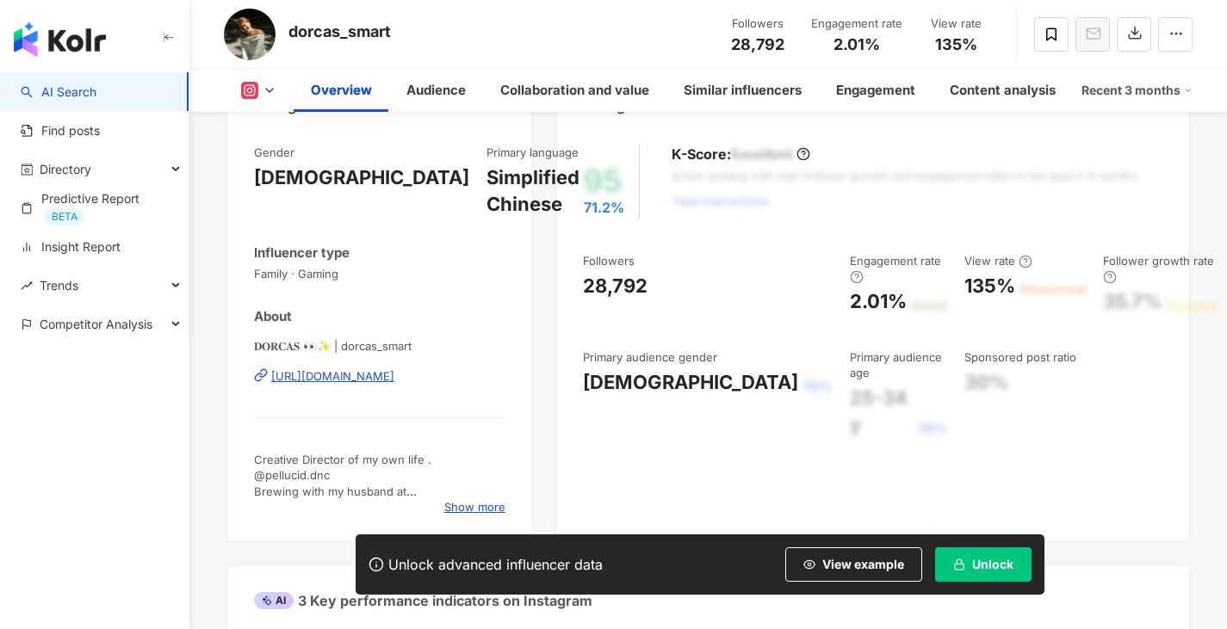
click at [387, 381] on div "[URL][DOMAIN_NAME]" at bounding box center [332, 375] width 123 height 15
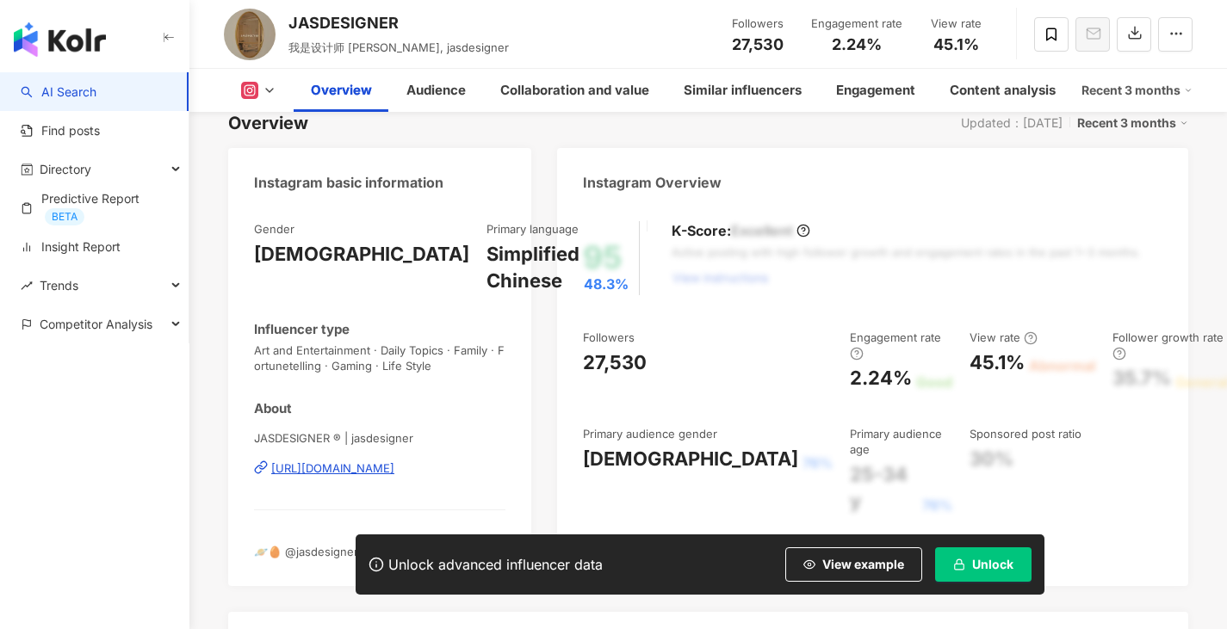
scroll to position [342, 0]
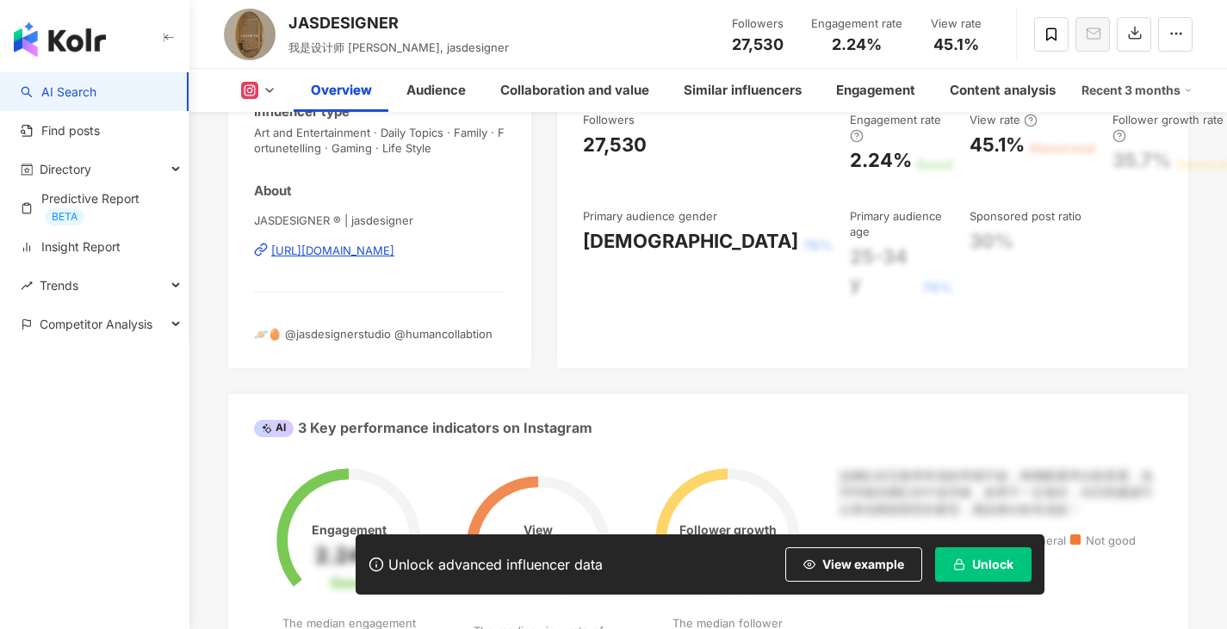
click at [394, 245] on div "https://www.instagram.com/jasdesigner/" at bounding box center [332, 250] width 123 height 15
